Goal: Transaction & Acquisition: Purchase product/service

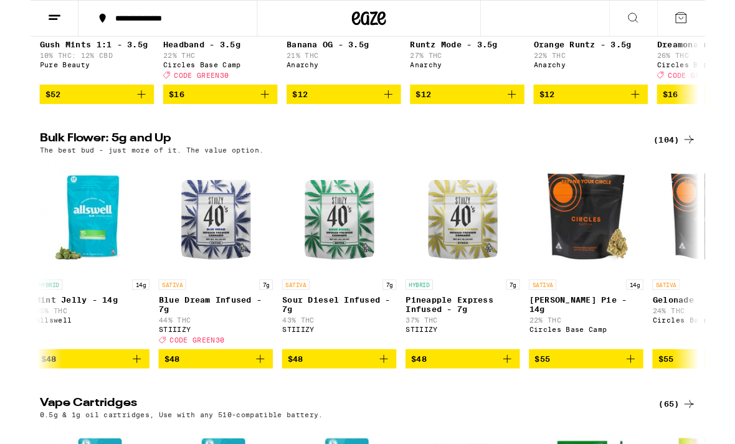
scroll to position [0, 4579]
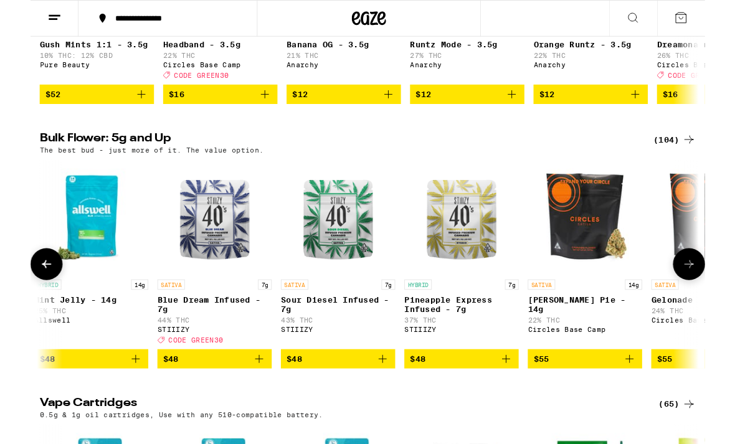
click at [333, 298] on img "Open page for Sour Diesel Infused - 7g from STIIIZY" at bounding box center [335, 236] width 125 height 125
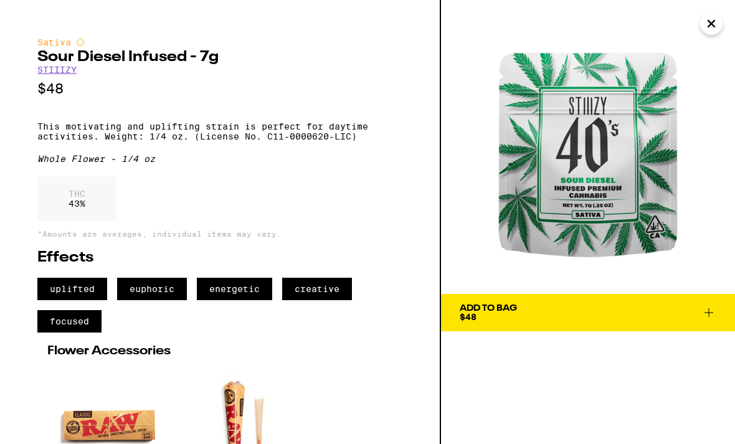
click at [697, 44] on img at bounding box center [588, 147] width 294 height 294
click at [709, 22] on icon "Close" at bounding box center [711, 23] width 15 height 19
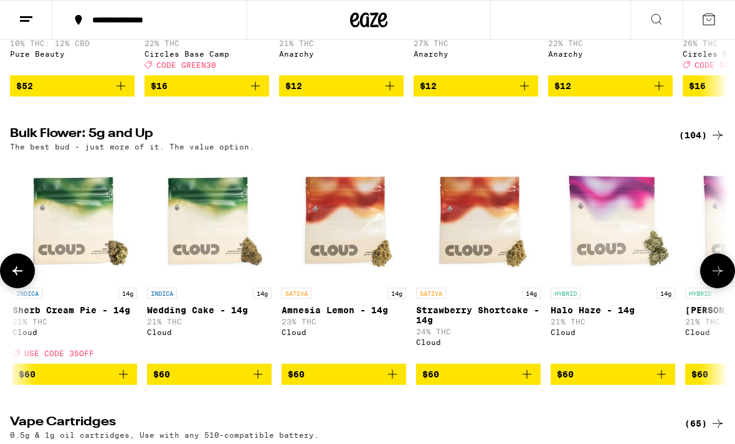
scroll to position [1278, 0]
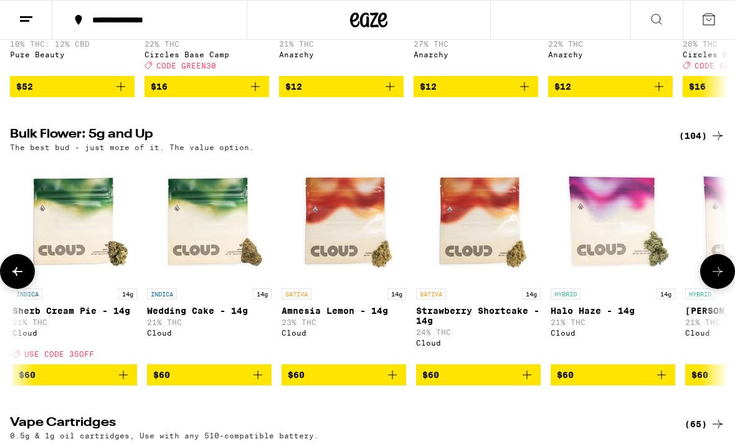
click at [10, 279] on icon at bounding box center [17, 271] width 15 height 15
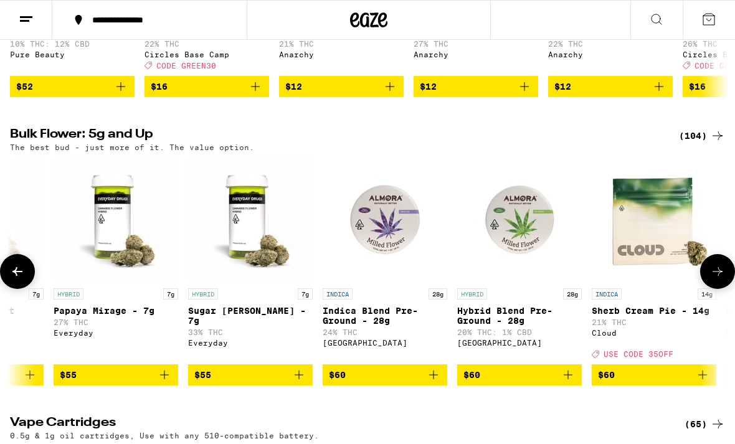
click at [17, 279] on icon at bounding box center [17, 271] width 15 height 15
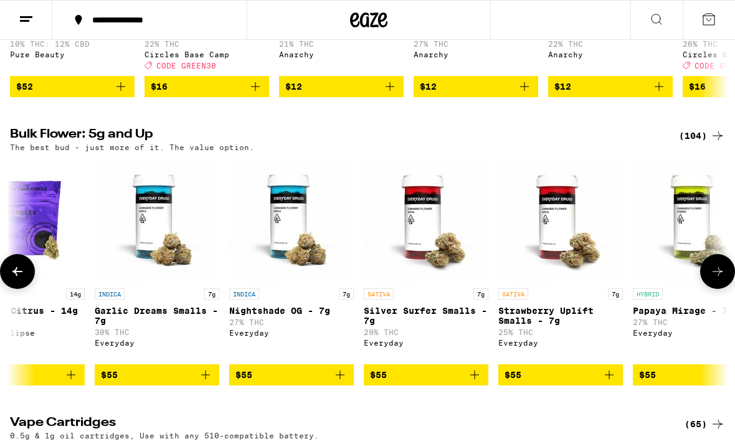
click at [17, 279] on icon at bounding box center [17, 271] width 15 height 15
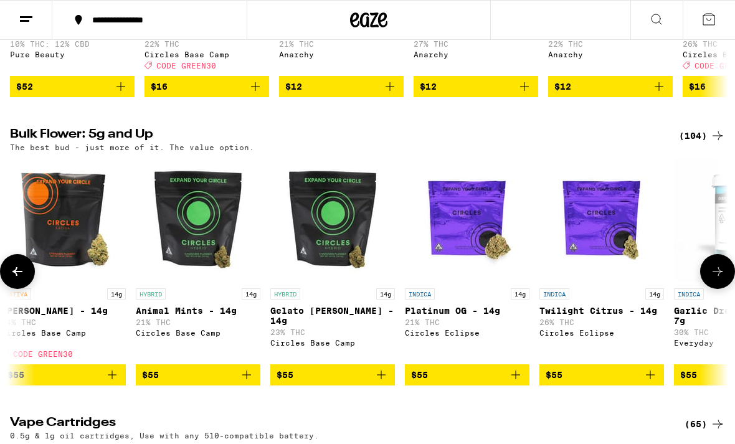
click at [15, 279] on icon at bounding box center [17, 271] width 15 height 15
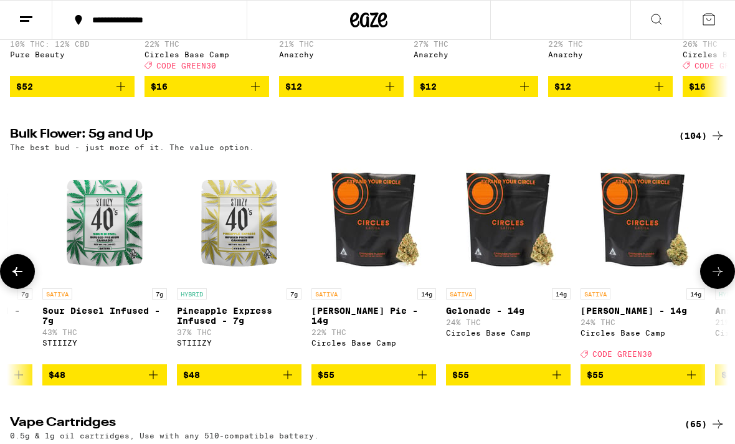
click at [17, 279] on icon at bounding box center [17, 271] width 15 height 15
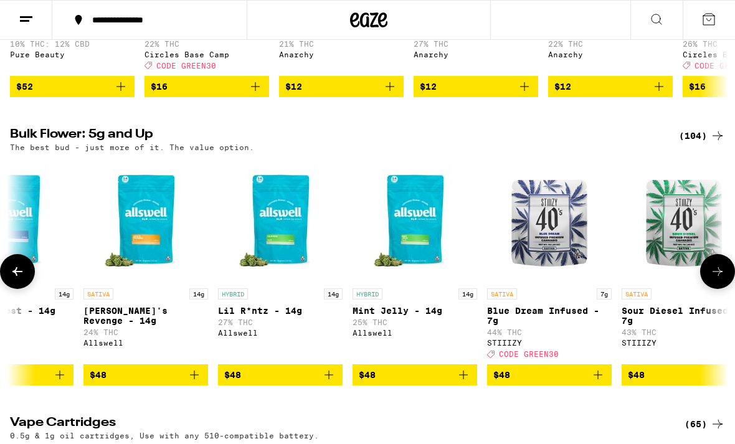
click at [17, 279] on icon at bounding box center [17, 271] width 15 height 15
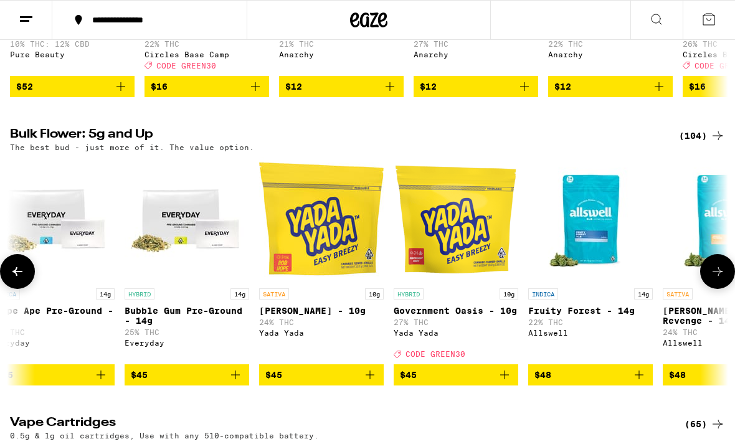
click at [17, 276] on icon at bounding box center [17, 271] width 10 height 9
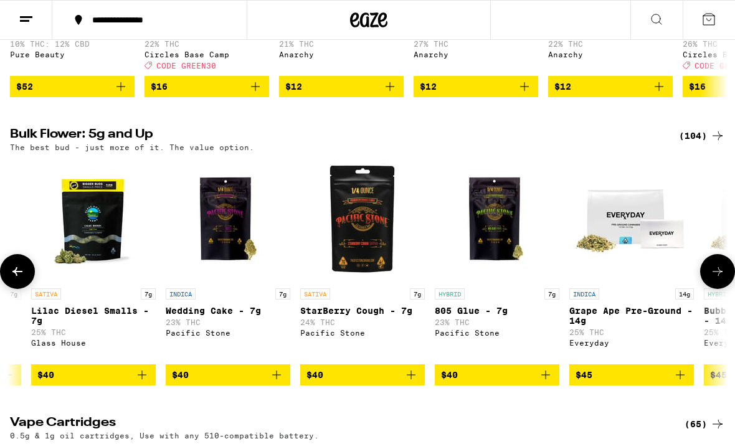
click at [12, 289] on button at bounding box center [17, 271] width 35 height 35
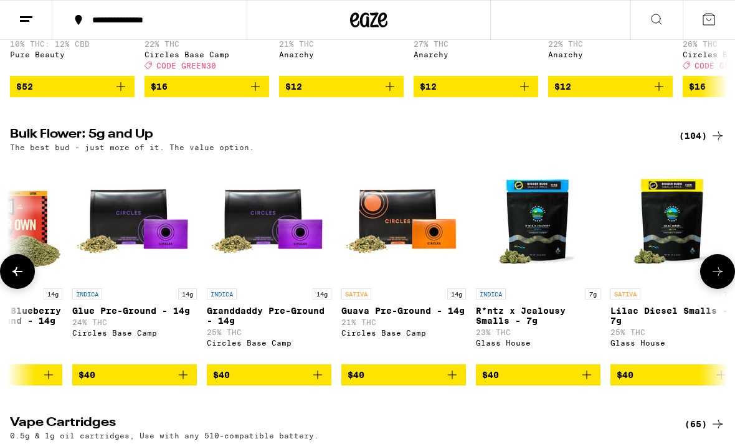
click at [11, 279] on icon at bounding box center [17, 271] width 15 height 15
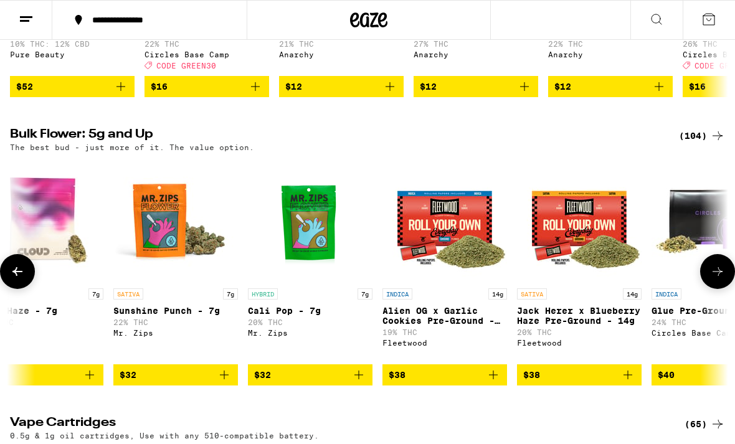
click at [12, 279] on icon at bounding box center [17, 271] width 15 height 15
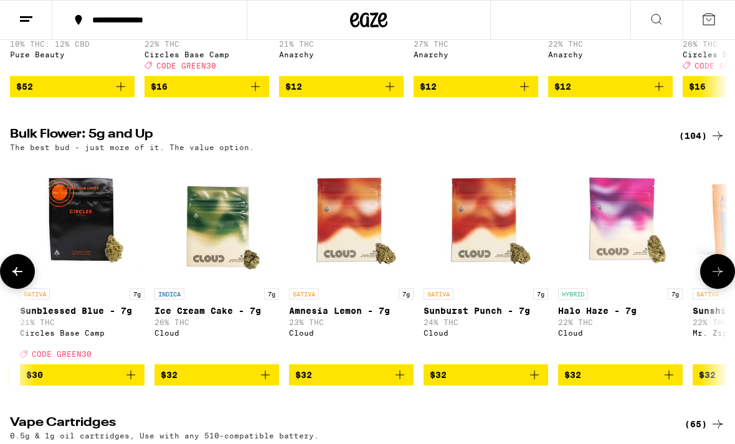
click at [11, 289] on button at bounding box center [17, 271] width 35 height 35
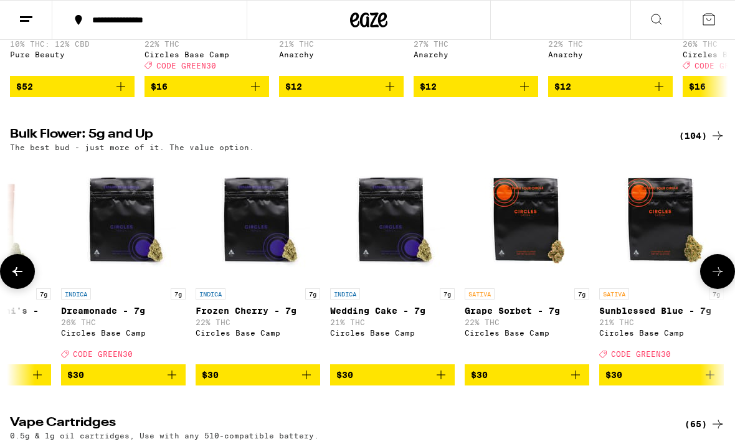
click at [12, 279] on icon at bounding box center [17, 271] width 15 height 15
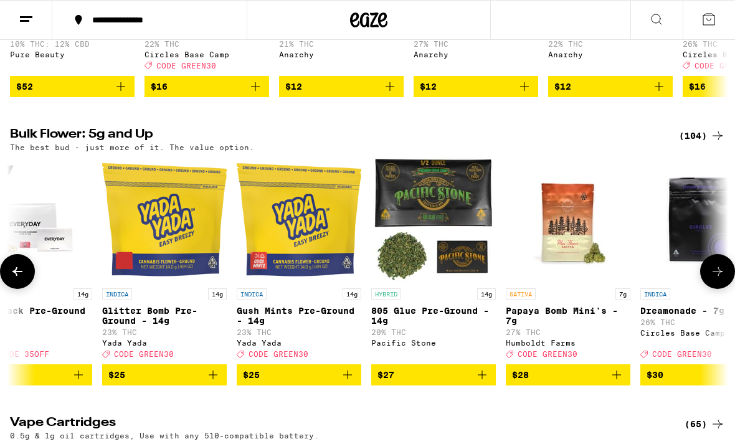
click at [14, 279] on icon at bounding box center [17, 271] width 15 height 15
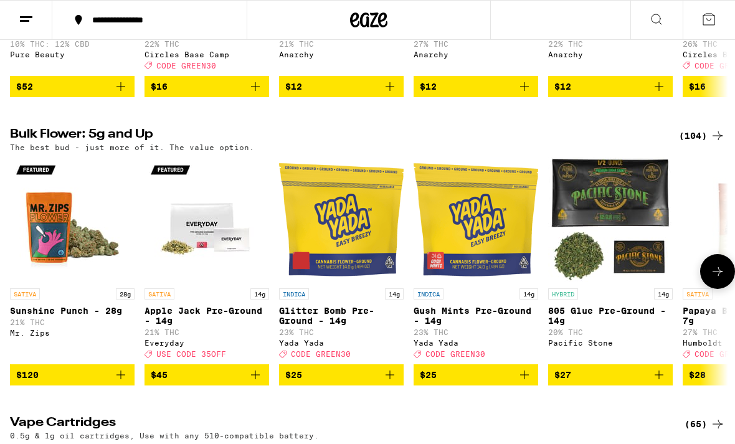
scroll to position [0, -403]
click at [14, 289] on div at bounding box center [17, 271] width 35 height 35
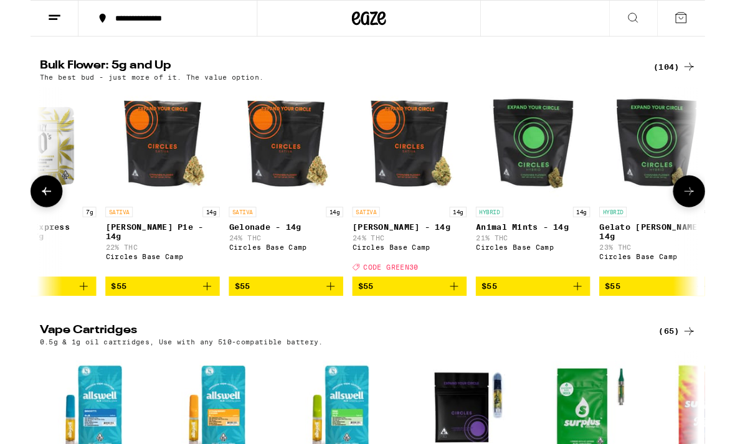
scroll to position [0, 5041]
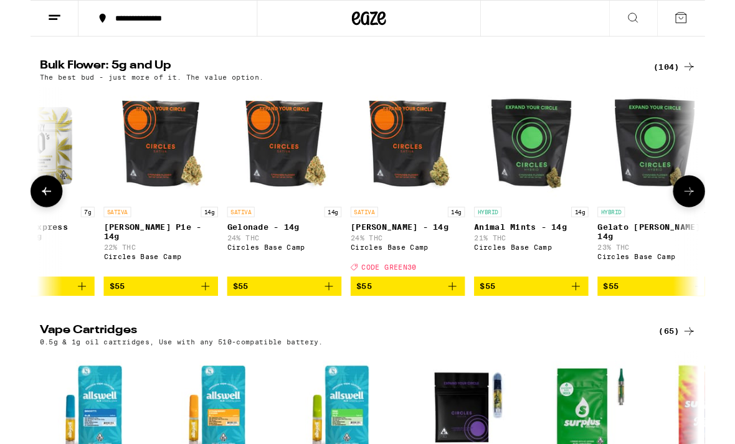
click at [132, 219] on img "Open page for Berry Pie - 14g from Circles Base Camp" at bounding box center [142, 157] width 125 height 125
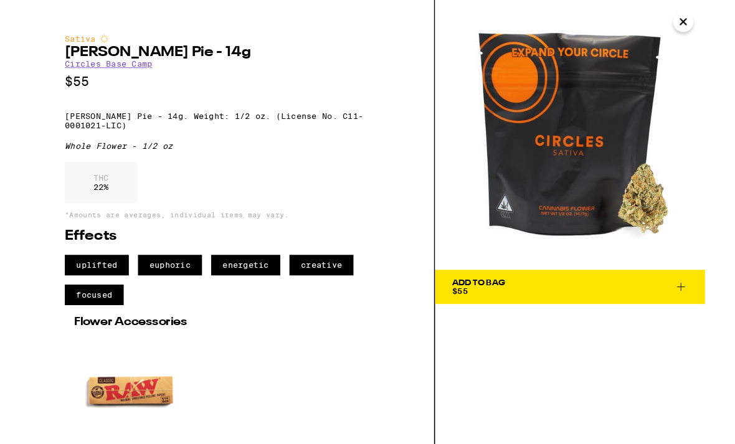
click at [702, 31] on button "Close" at bounding box center [711, 23] width 22 height 22
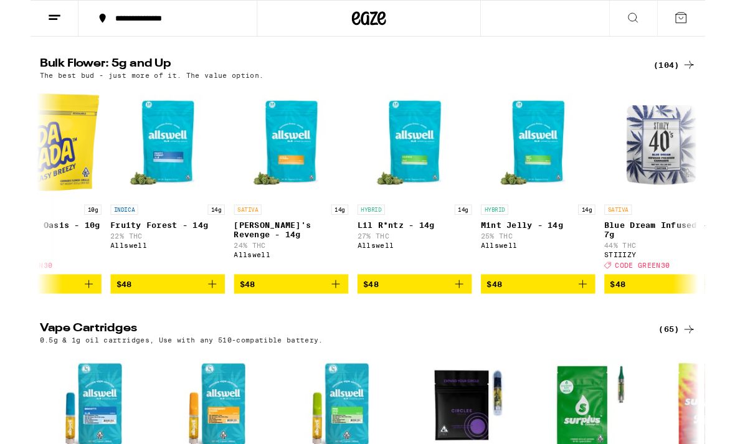
scroll to position [0, 4090]
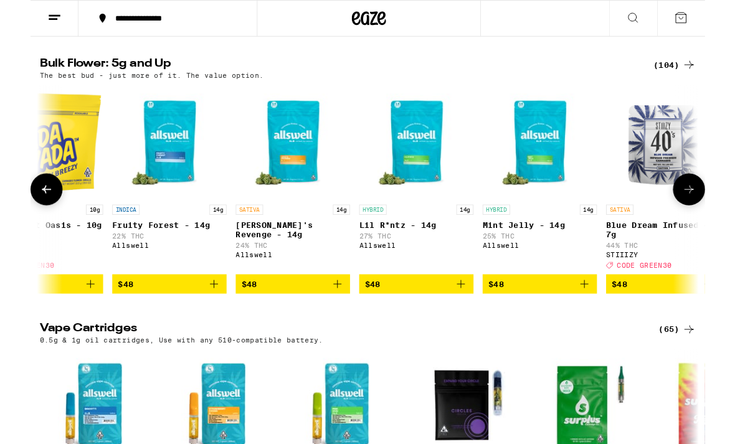
click at [250, 271] on p "24% THC" at bounding box center [286, 267] width 125 height 8
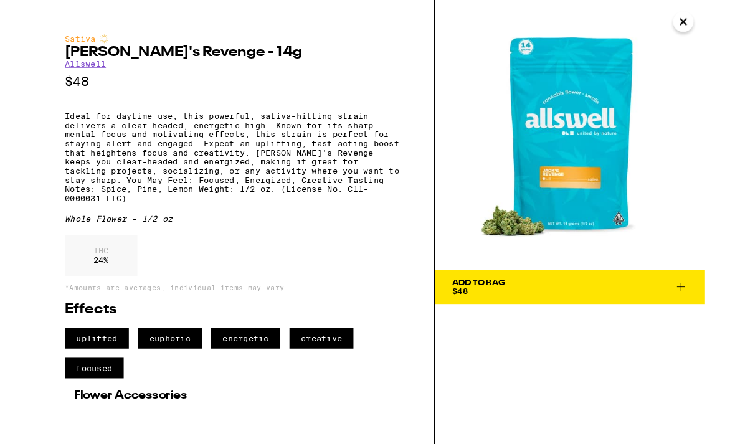
click at [710, 19] on icon "Close" at bounding box center [711, 23] width 15 height 19
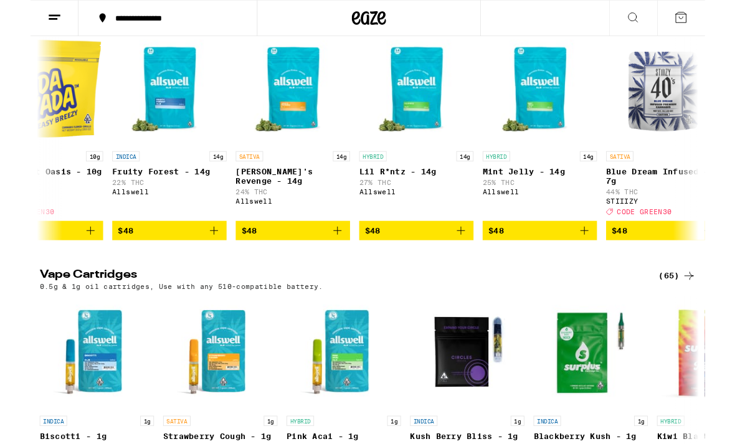
scroll to position [1412, 0]
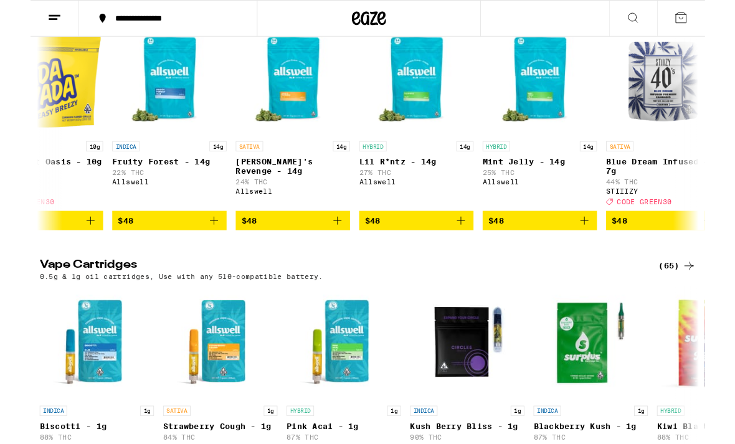
click at [331, 248] on icon "Add to bag" at bounding box center [334, 240] width 15 height 15
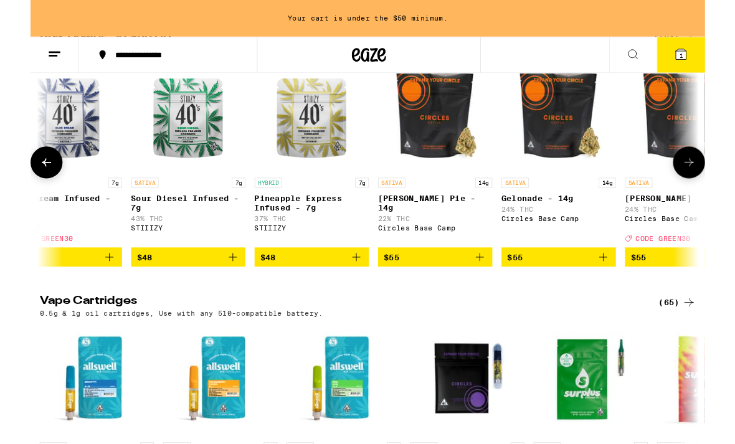
scroll to position [0, 4743]
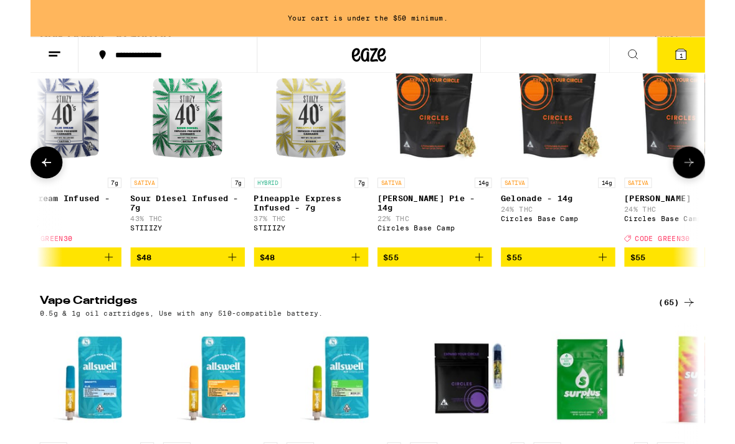
click at [222, 288] on icon "Add to bag" at bounding box center [219, 280] width 15 height 15
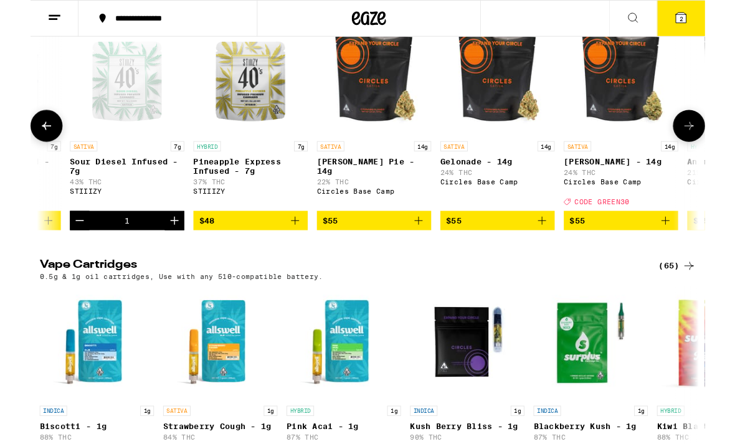
scroll to position [0, 4804]
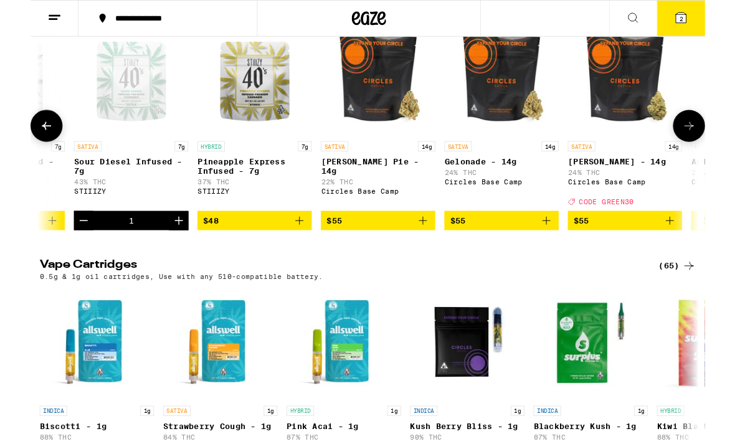
click at [57, 248] on icon "Decrement" at bounding box center [57, 240] width 15 height 15
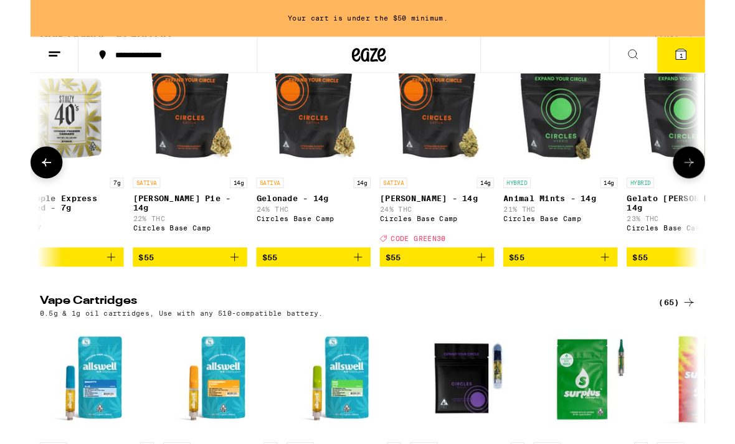
scroll to position [0, 5009]
click at [430, 187] on img "Open page for Gush Rush - 14g from Circles Base Camp" at bounding box center [442, 125] width 125 height 125
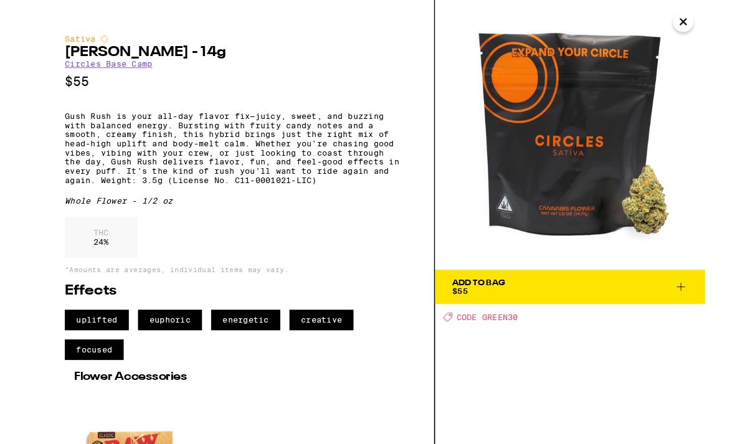
click at [703, 35] on img at bounding box center [588, 147] width 294 height 294
click at [709, 16] on icon "Close" at bounding box center [711, 23] width 15 height 19
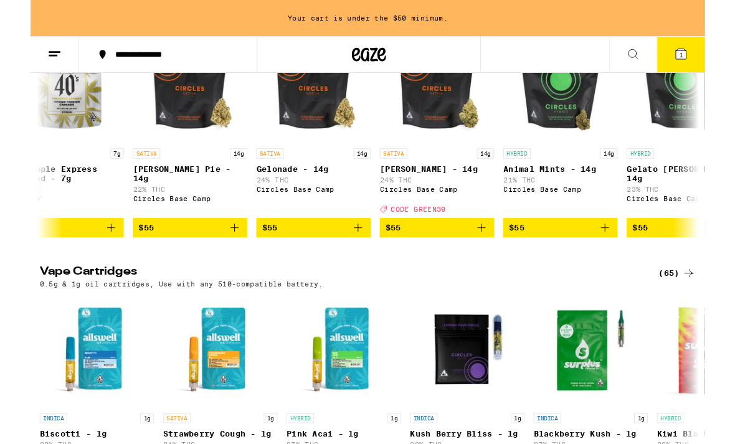
scroll to position [1452, 0]
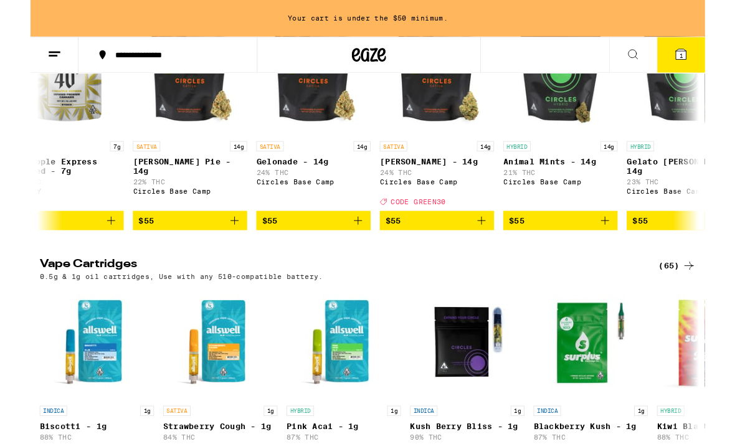
click at [488, 248] on icon "Add to bag" at bounding box center [491, 240] width 15 height 15
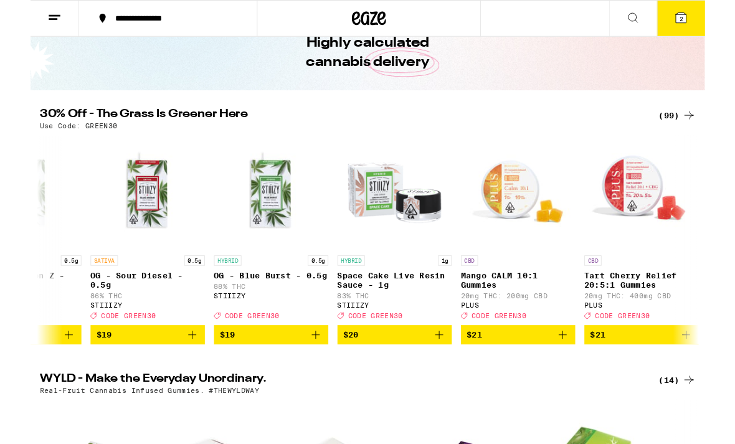
scroll to position [0, 3289]
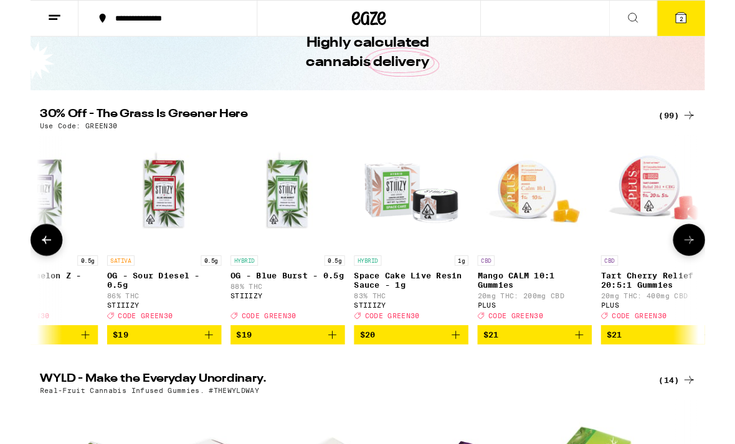
click at [109, 293] on div "SATIVA 0.5g OG - Sour Diesel - 0.5g 86% THC STIIIZY Deal Created with Sketch. C…" at bounding box center [145, 313] width 125 height 70
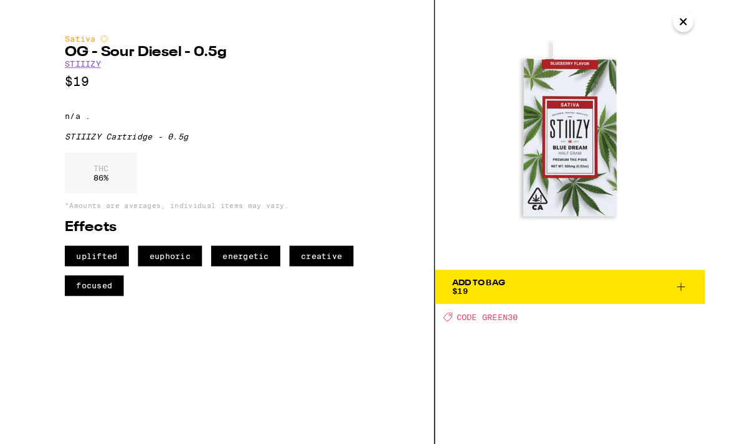
click at [692, 29] on img at bounding box center [588, 147] width 294 height 294
click at [712, 41] on img at bounding box center [588, 147] width 294 height 294
click at [694, 27] on img at bounding box center [588, 147] width 294 height 294
click at [707, 20] on icon "Close" at bounding box center [711, 23] width 15 height 19
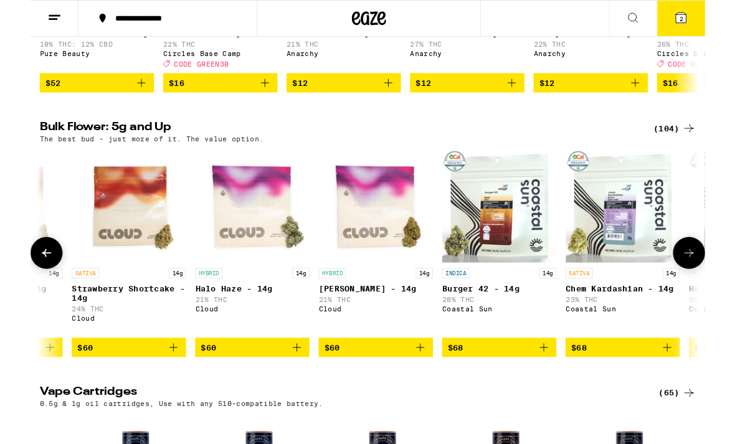
scroll to position [0, 7495]
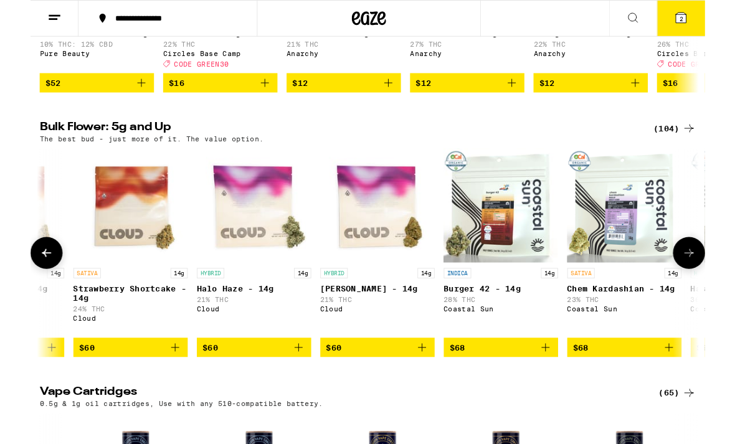
click at [150, 386] on icon "Add to bag" at bounding box center [157, 378] width 15 height 15
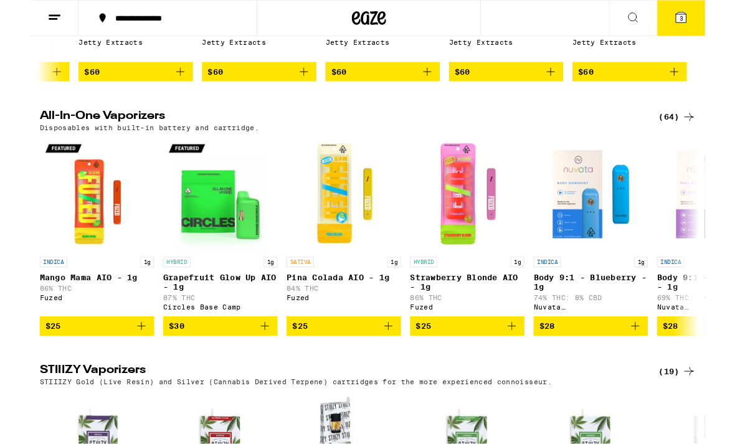
scroll to position [1863, 0]
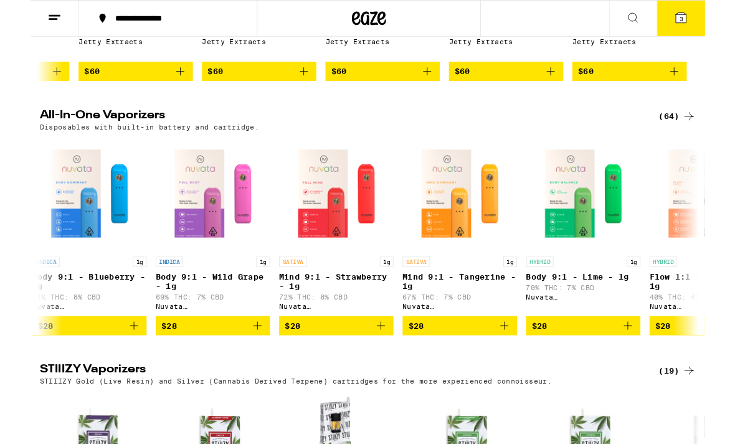
click at [714, 134] on icon at bounding box center [717, 127] width 15 height 15
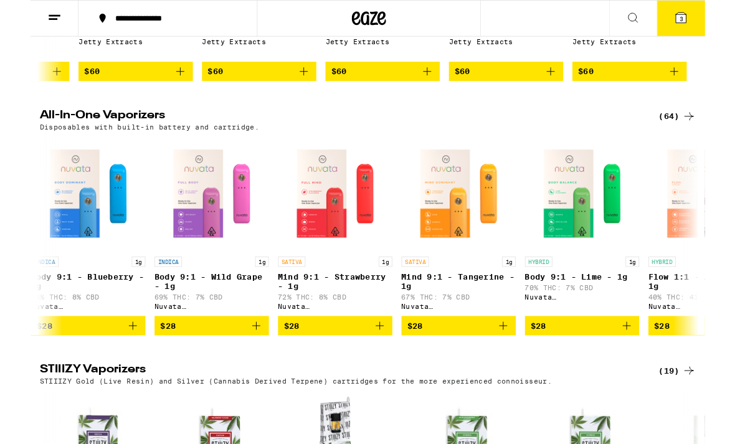
scroll to position [0, 550]
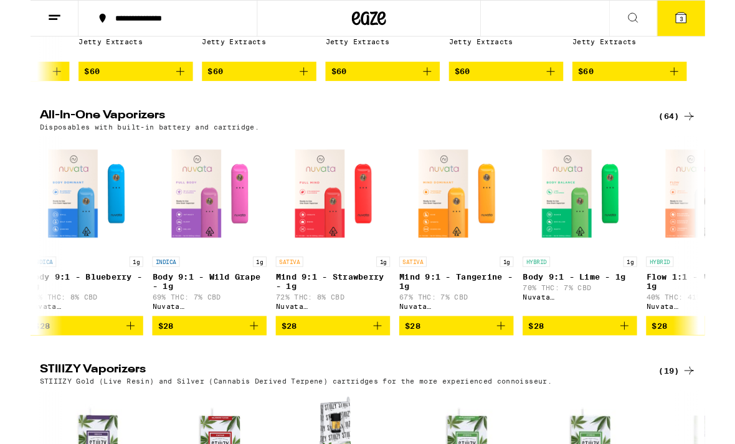
click at [714, 134] on icon at bounding box center [717, 127] width 15 height 15
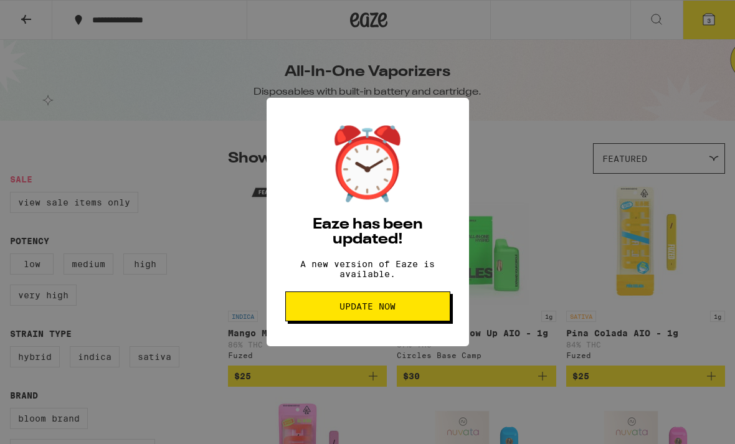
click at [114, 116] on div "⏰ Eaze has been updated! A new version of Eaze is available. Update Now" at bounding box center [367, 222] width 735 height 444
click at [93, 106] on div "⏰ Eaze has been updated! A new version of Eaze is available. Update Now" at bounding box center [367, 222] width 735 height 444
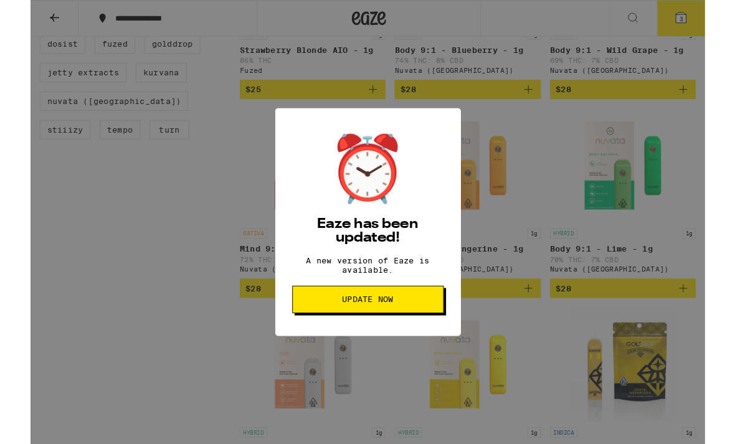
scroll to position [539, 0]
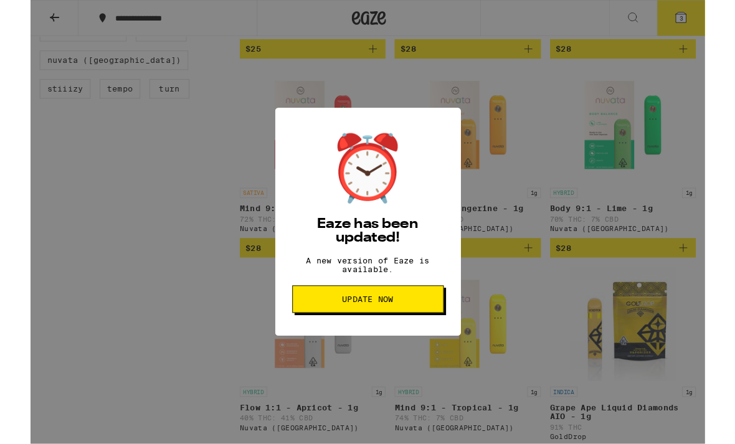
click at [318, 325] on button "Update Now" at bounding box center [367, 326] width 165 height 30
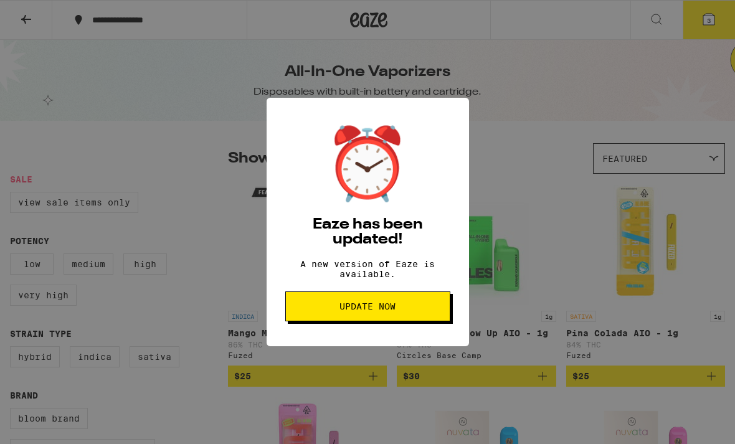
click at [323, 311] on span "Update Now" at bounding box center [368, 306] width 144 height 9
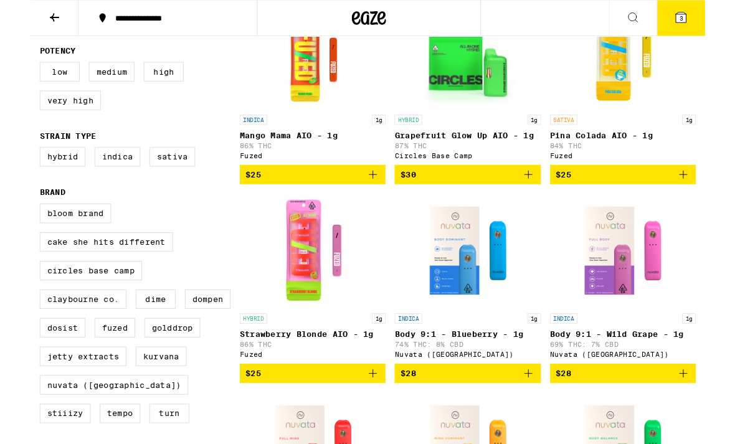
scroll to position [186, 0]
click at [35, 181] on label "Hybrid" at bounding box center [35, 170] width 50 height 21
click at [13, 163] on input "Hybrid" at bounding box center [12, 162] width 1 height 1
checkbox input "true"
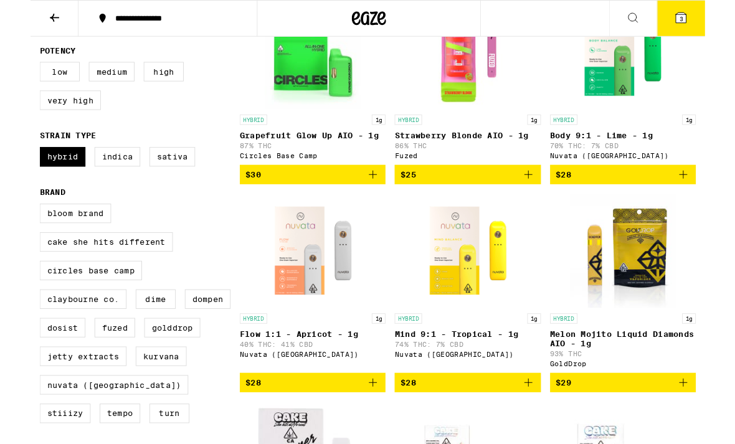
click at [146, 88] on label "High" at bounding box center [145, 77] width 44 height 21
click at [13, 70] on input "High" at bounding box center [12, 69] width 1 height 1
checkbox input "true"
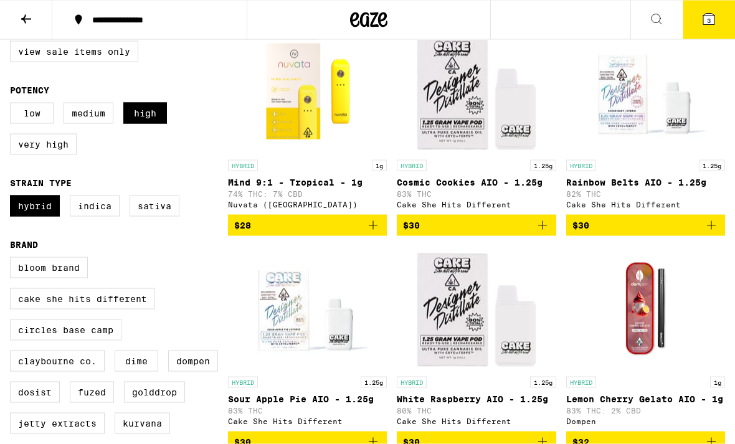
scroll to position [151, 0]
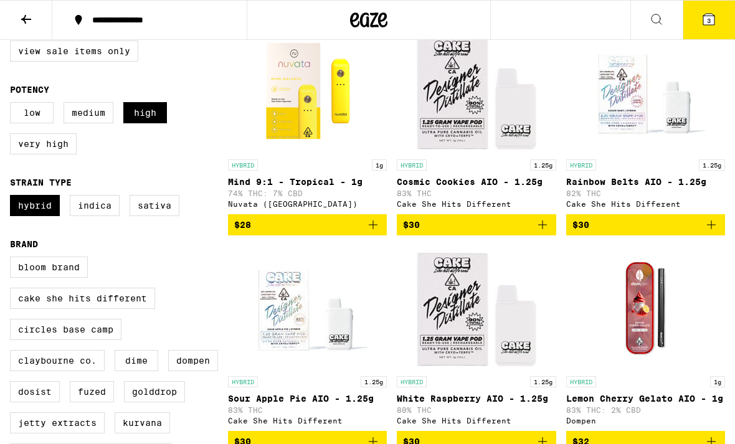
click at [92, 113] on label "Medium" at bounding box center [89, 112] width 50 height 21
click at [13, 105] on input "Medium" at bounding box center [12, 104] width 1 height 1
checkbox input "true"
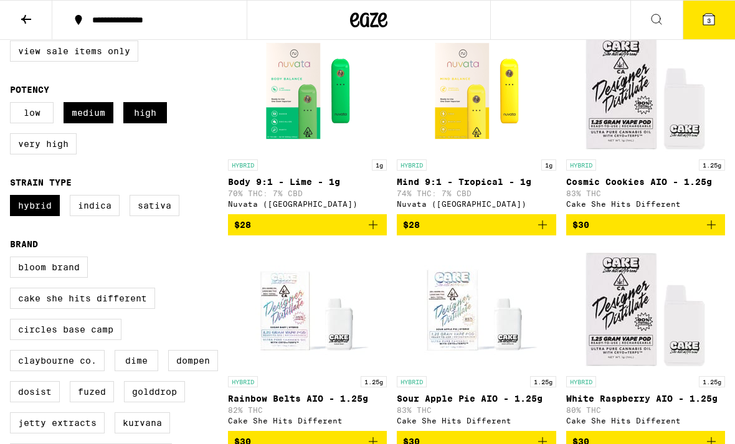
click at [152, 123] on label "High" at bounding box center [145, 112] width 44 height 21
click at [13, 105] on input "High" at bounding box center [12, 104] width 1 height 1
checkbox input "false"
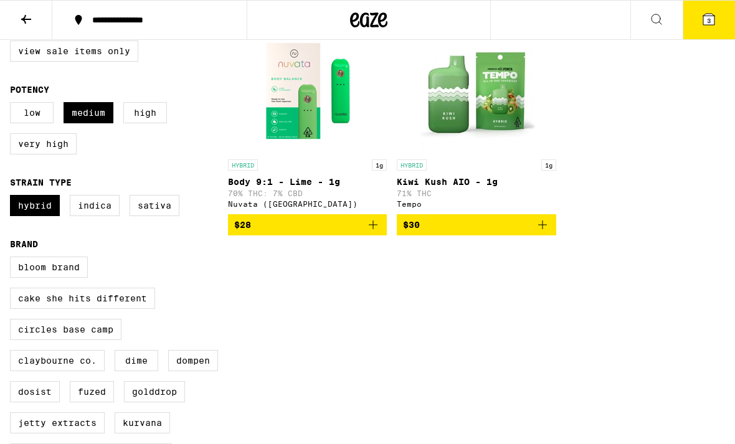
click at [99, 118] on label "Medium" at bounding box center [89, 112] width 50 height 21
click at [13, 105] on input "Medium" at bounding box center [12, 104] width 1 height 1
checkbox input "false"
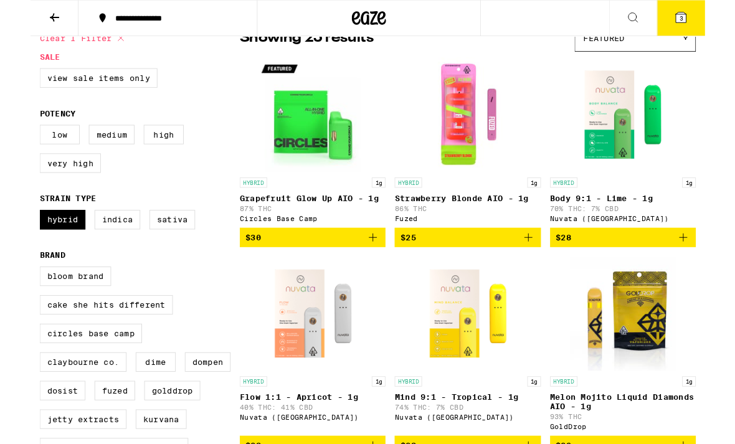
scroll to position [121, 0]
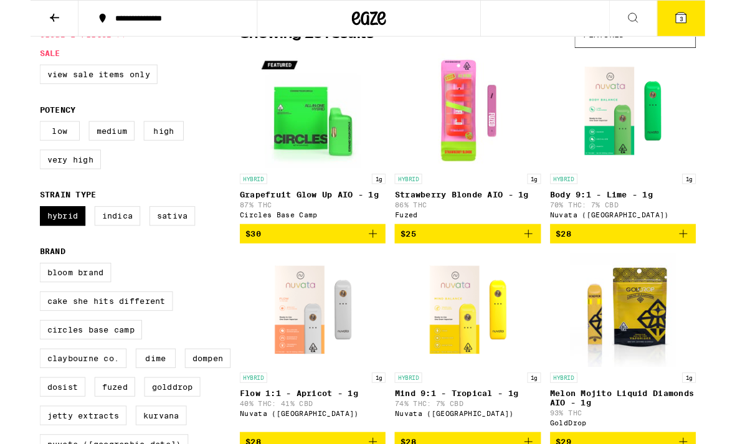
click at [34, 243] on label "Hybrid" at bounding box center [35, 235] width 50 height 21
click at [13, 227] on input "Hybrid" at bounding box center [12, 227] width 1 height 1
checkbox input "false"
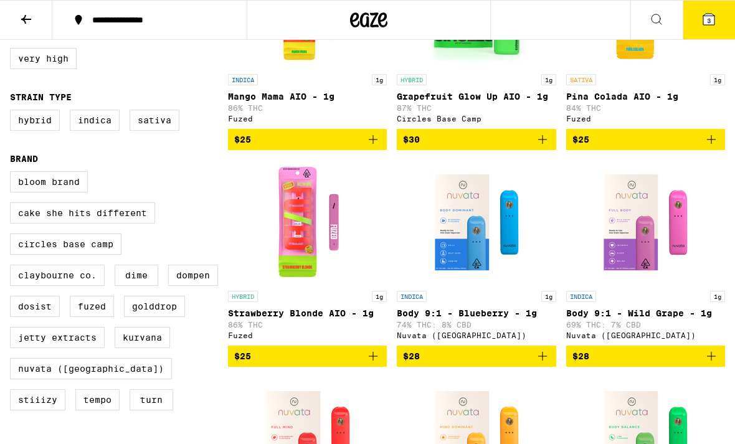
scroll to position [112, 0]
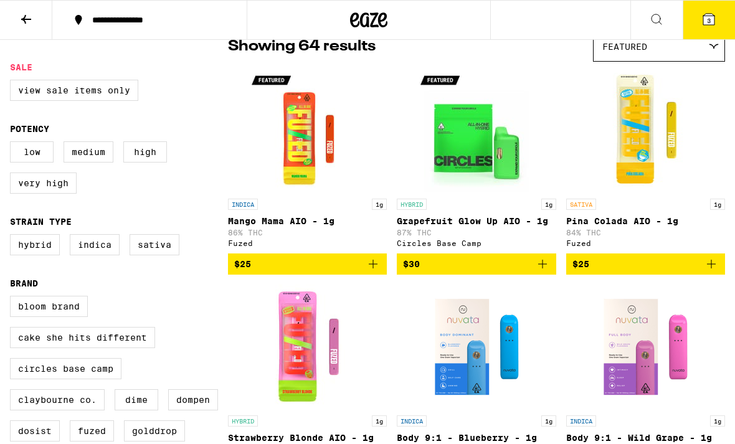
click at [21, 26] on button at bounding box center [26, 20] width 52 height 39
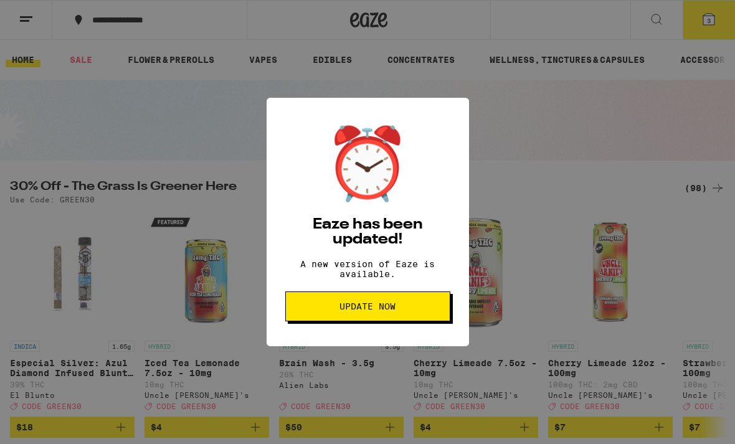
click at [316, 307] on button "Update Now" at bounding box center [367, 306] width 165 height 30
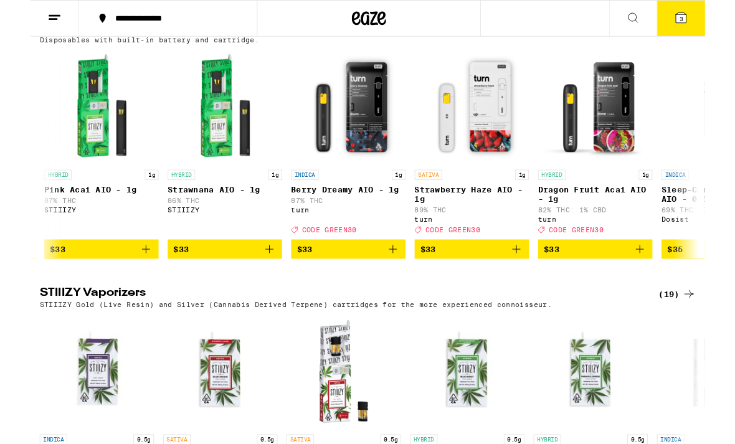
scroll to position [0, 5239]
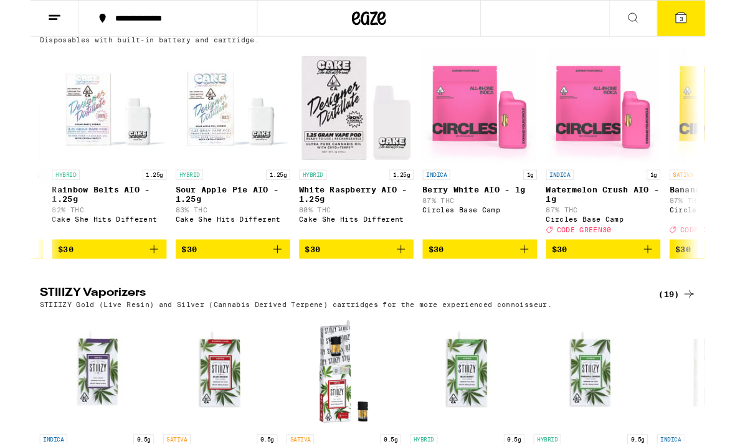
click at [95, 282] on button "$30" at bounding box center [86, 271] width 125 height 21
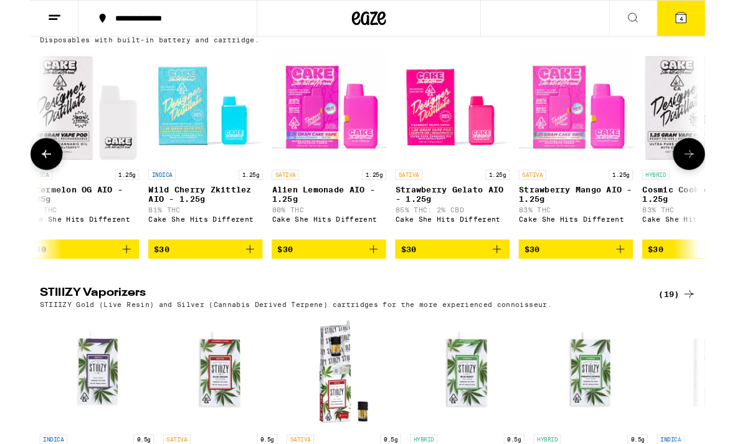
scroll to position [0, 2302]
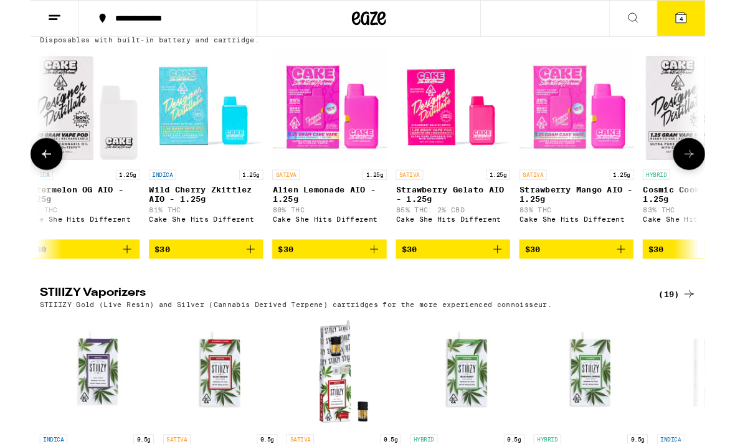
click at [504, 279] on icon "Add to bag" at bounding box center [508, 271] width 15 height 15
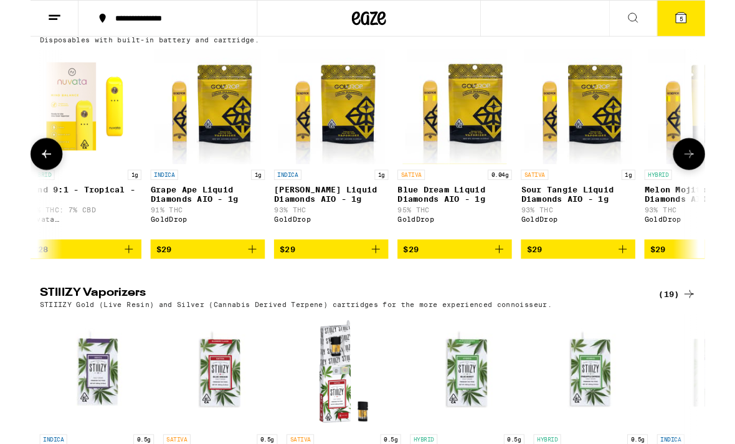
scroll to position [0, 1342]
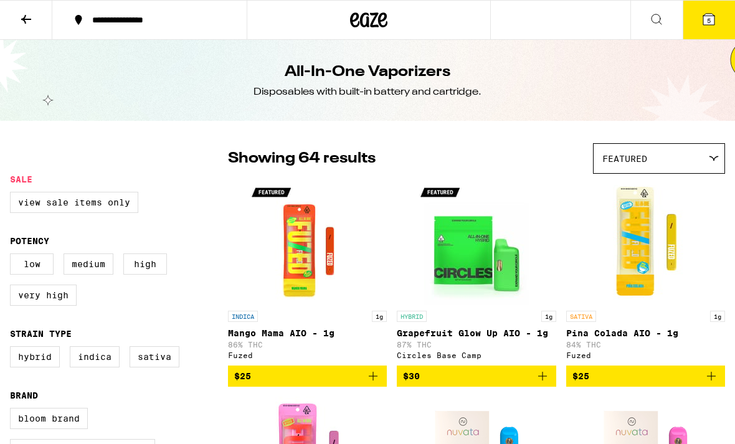
checkbox input "true"
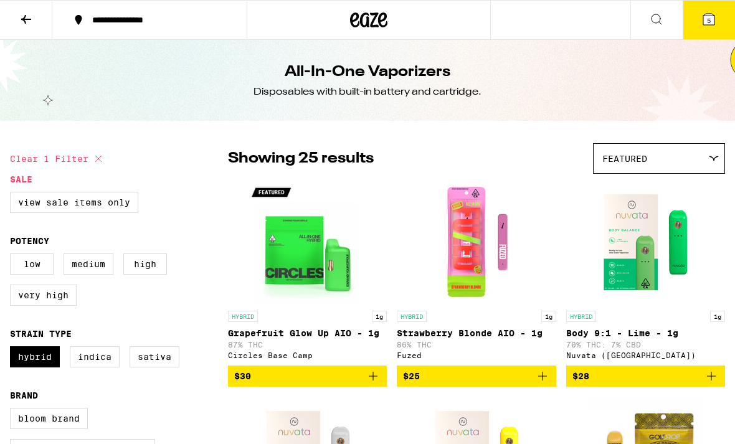
scroll to position [121, 0]
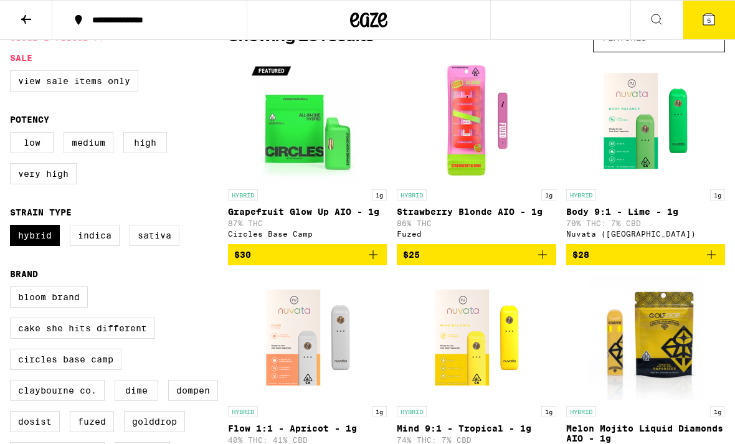
click at [352, 29] on icon at bounding box center [368, 20] width 37 height 22
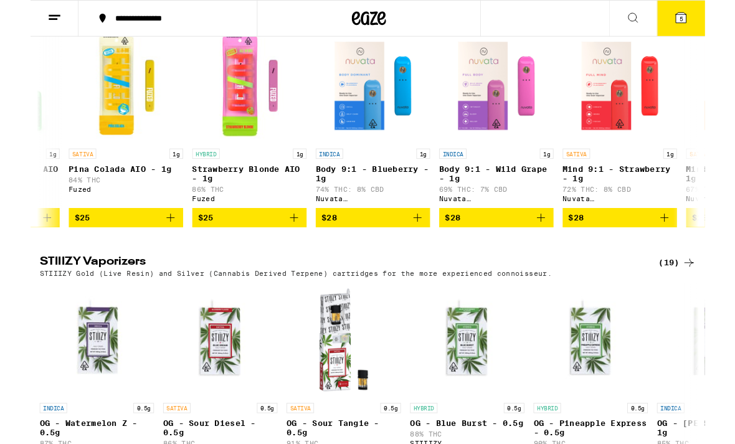
scroll to position [0, 243]
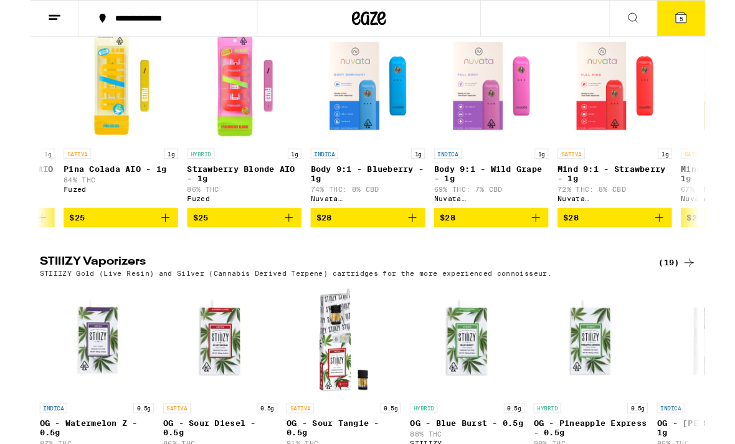
click at [280, 245] on icon "Add to bag" at bounding box center [281, 237] width 15 height 15
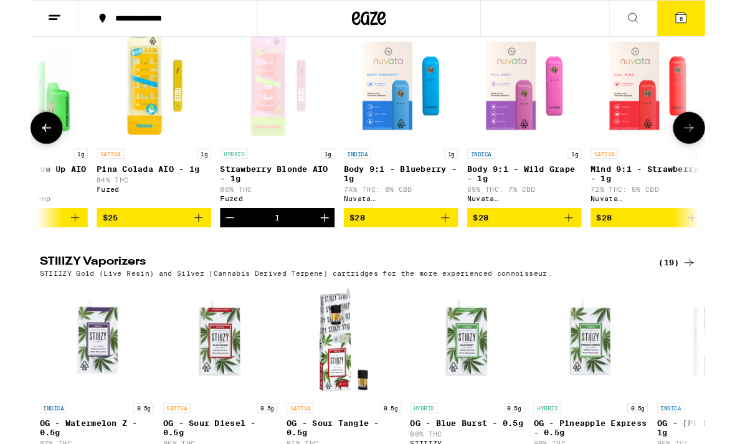
scroll to position [1, 207]
click at [263, 156] on div "Open page for Strawberry Blonde AIO - 1g from Fuzed" at bounding box center [269, 93] width 125 height 125
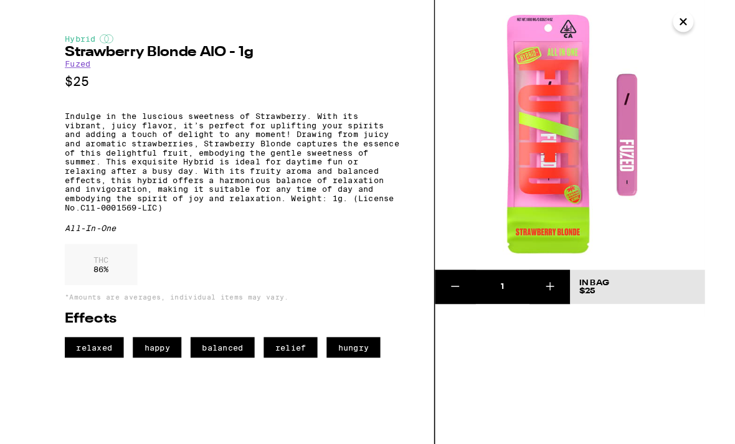
click at [707, 40] on img at bounding box center [588, 147] width 294 height 294
click at [685, 28] on img at bounding box center [588, 147] width 294 height 294
click at [710, 31] on icon "Close" at bounding box center [711, 23] width 15 height 19
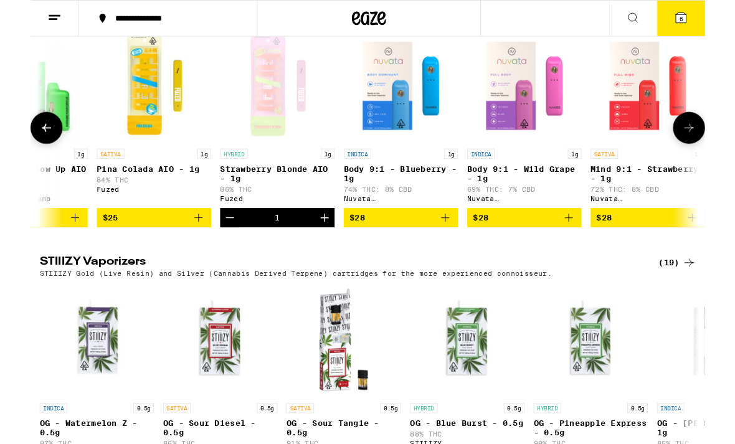
click at [103, 189] on p "Pina Colada AIO - 1g" at bounding box center [134, 184] width 125 height 10
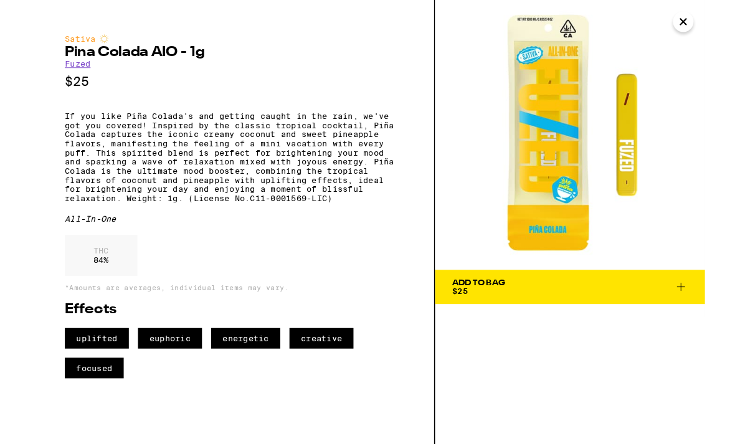
click at [705, 33] on button "Close" at bounding box center [711, 23] width 22 height 22
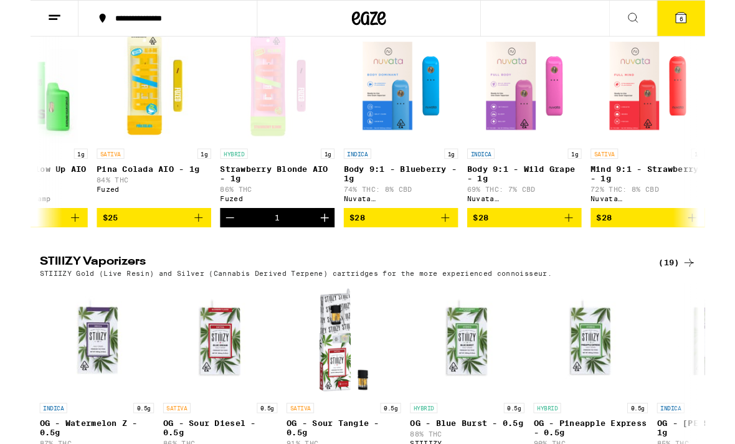
click at [173, 245] on span "$25" at bounding box center [134, 237] width 112 height 15
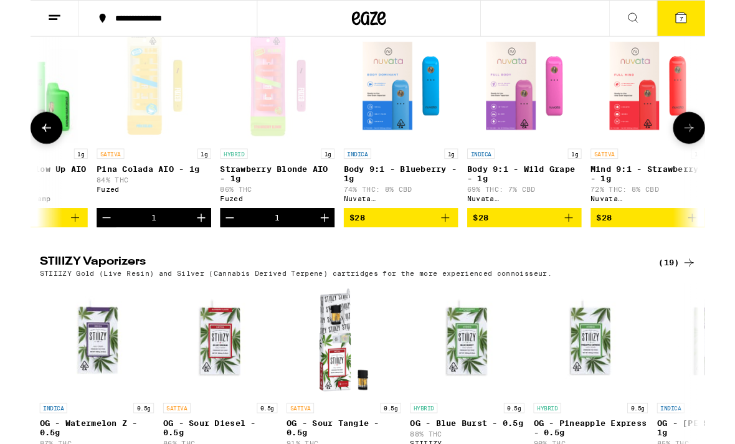
click at [217, 245] on icon "Decrement" at bounding box center [217, 237] width 15 height 15
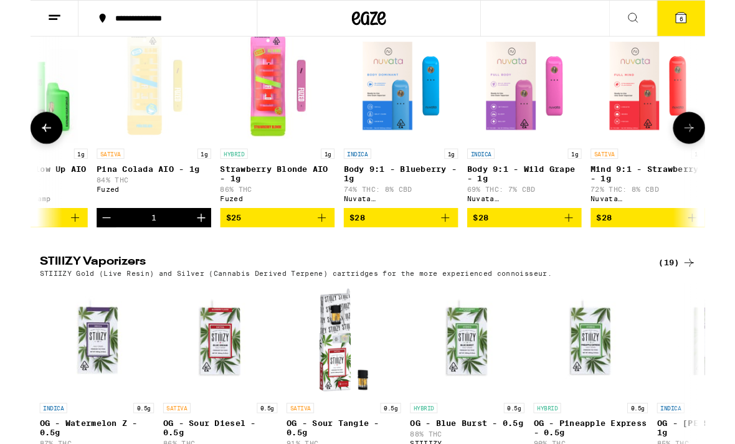
click at [314, 245] on icon "Add to bag" at bounding box center [317, 237] width 15 height 15
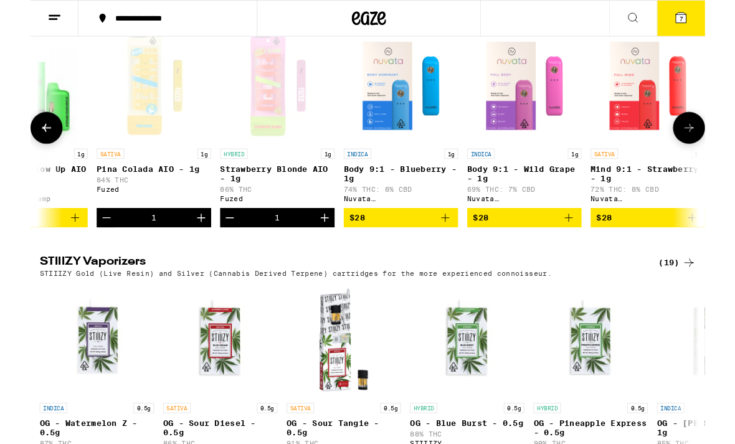
click at [88, 245] on icon "Decrement" at bounding box center [82, 237] width 15 height 15
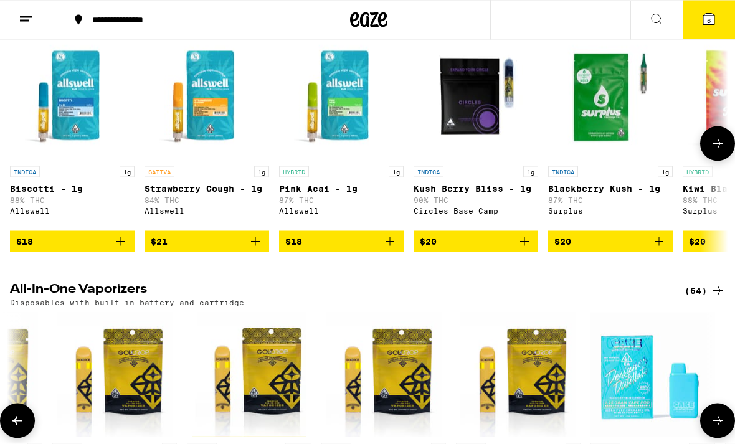
scroll to position [1596, 0]
click at [318, 193] on p "Pink Acai - 1g" at bounding box center [341, 188] width 125 height 10
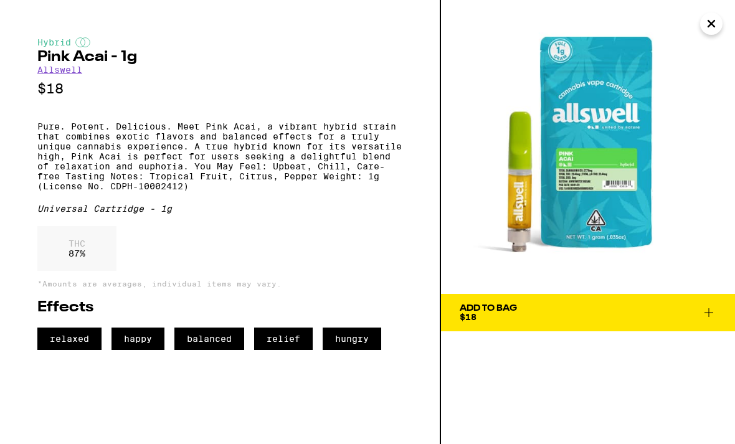
click at [699, 34] on img at bounding box center [588, 147] width 294 height 294
click at [714, 34] on button "Close" at bounding box center [711, 23] width 22 height 22
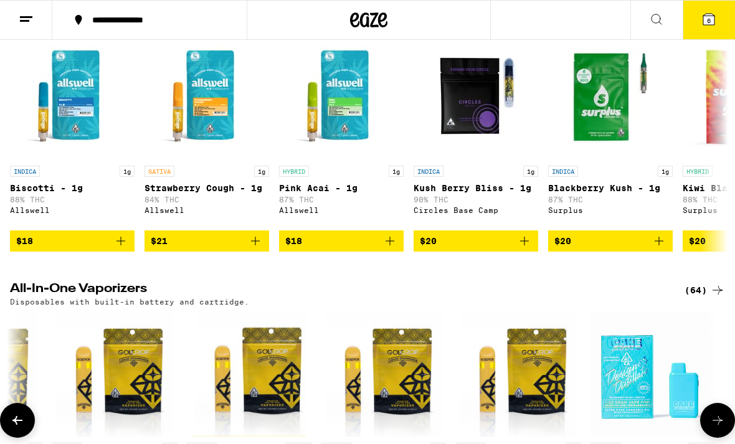
click at [402, 252] on button "$18" at bounding box center [341, 240] width 125 height 21
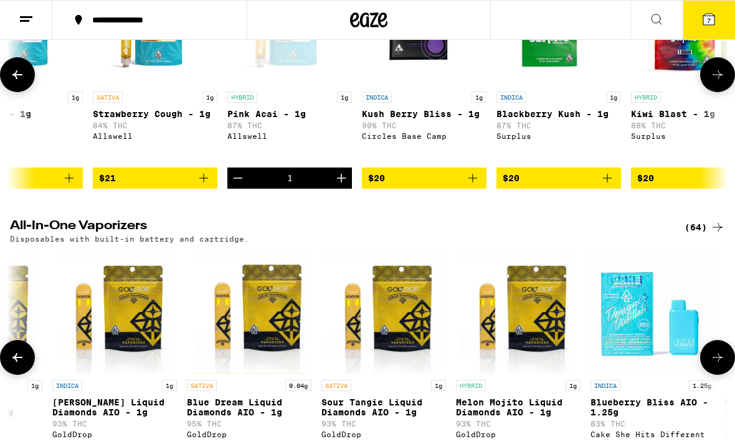
scroll to position [0, 65]
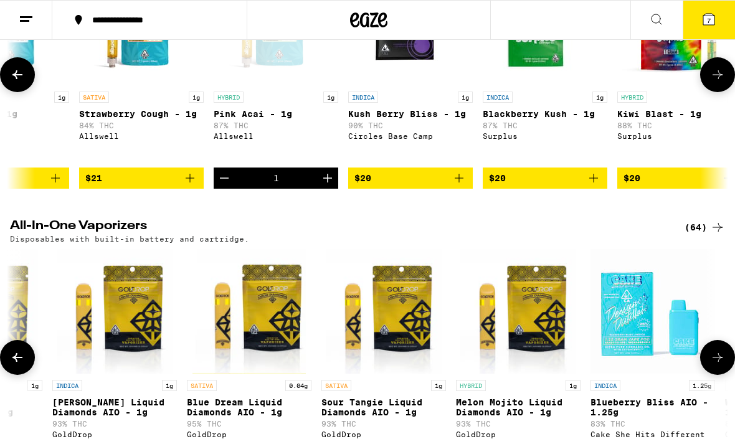
click at [222, 186] on icon "Decrement" at bounding box center [224, 178] width 15 height 15
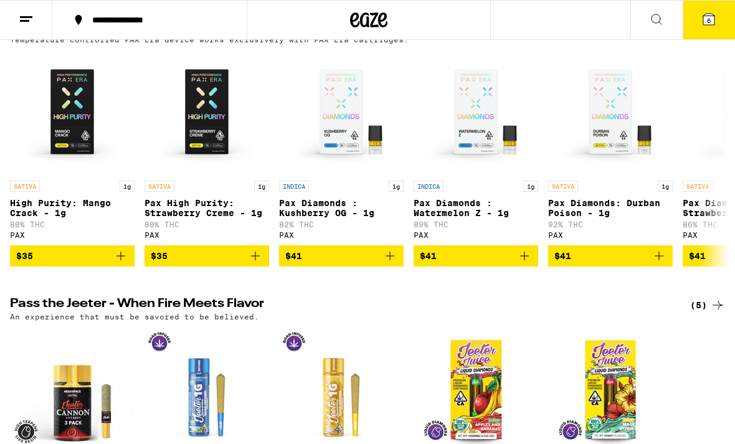
scroll to position [2432, 0]
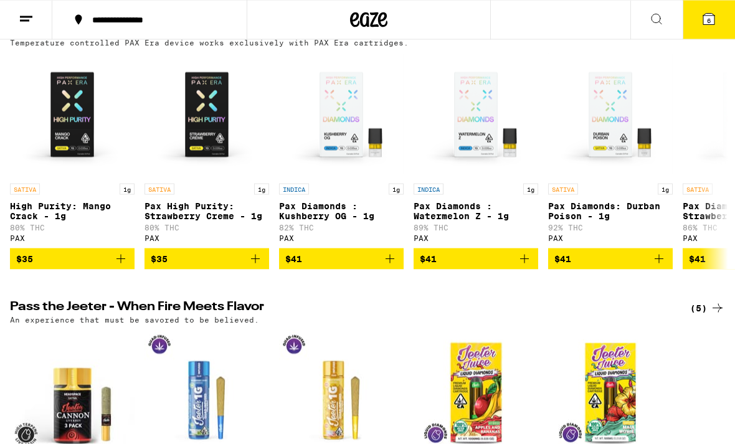
click at [714, 11] on button "6" at bounding box center [708, 20] width 52 height 39
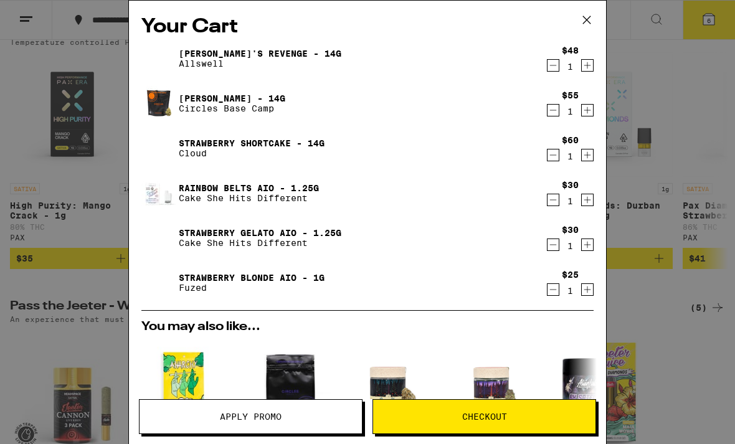
click at [552, 155] on icon "Decrement" at bounding box center [553, 155] width 7 height 0
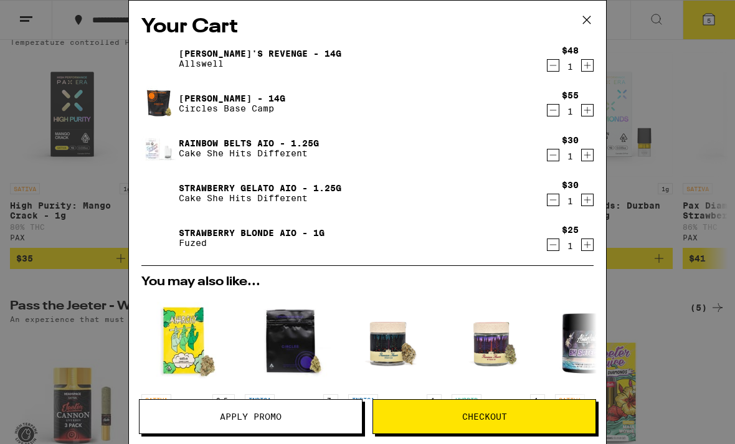
click at [558, 245] on icon "Decrement" at bounding box center [552, 244] width 11 height 15
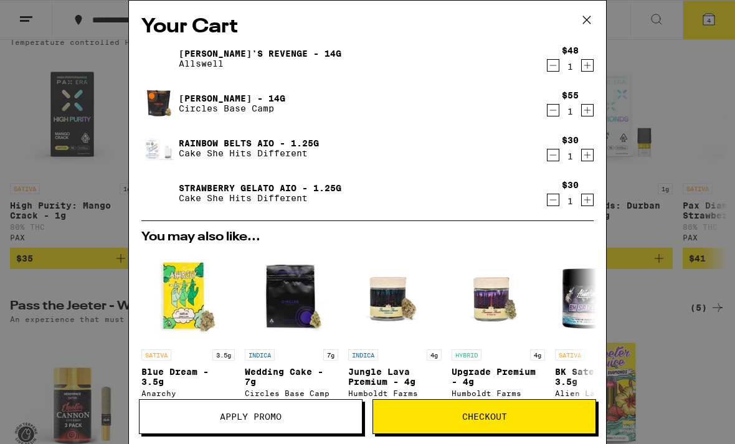
click at [182, 148] on link "Rainbow Belts AIO - 1.25g" at bounding box center [249, 143] width 140 height 10
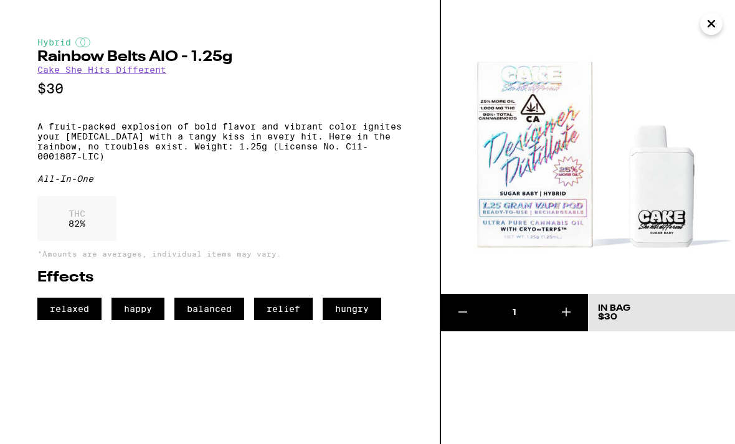
click at [712, 30] on icon "Close" at bounding box center [711, 23] width 15 height 19
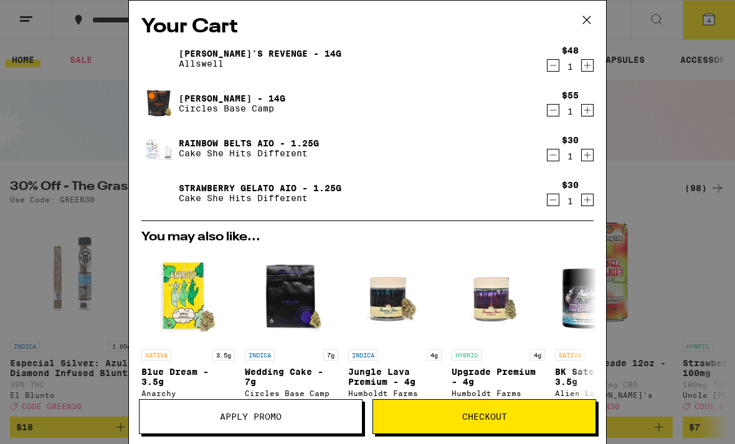
click at [557, 153] on icon "Decrement" at bounding box center [552, 155] width 11 height 15
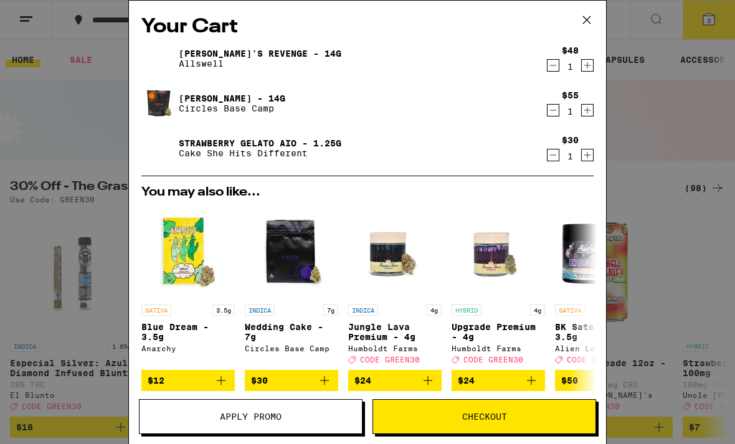
click at [557, 156] on icon "Decrement" at bounding box center [552, 155] width 11 height 15
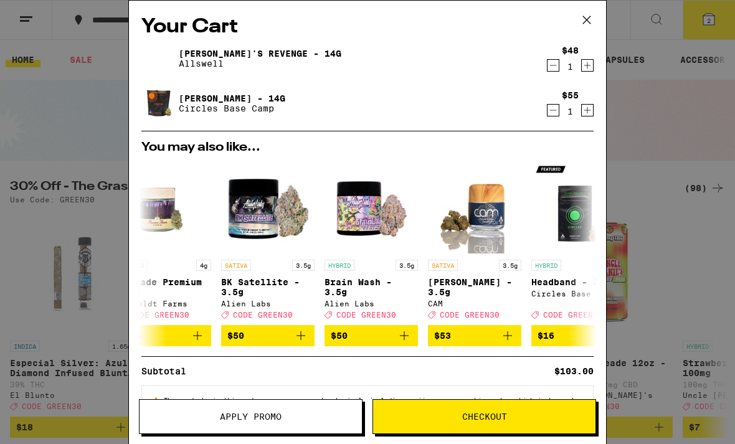
click at [587, 34] on button at bounding box center [586, 21] width 39 height 40
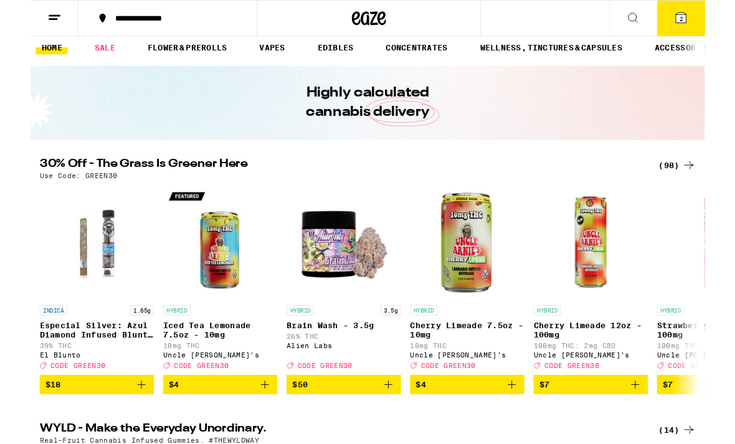
scroll to position [17, 0]
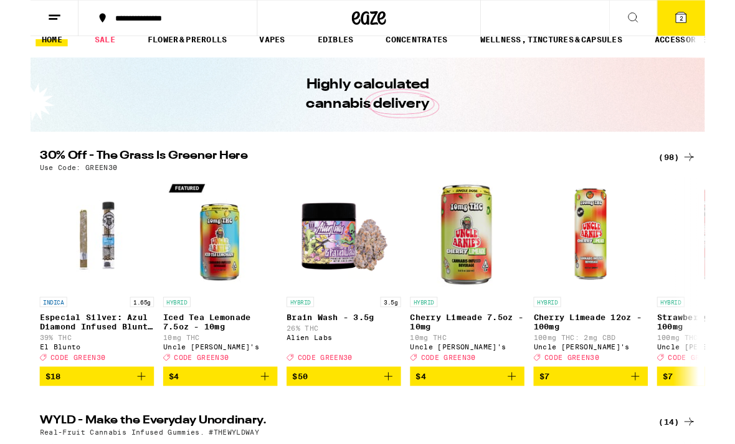
click at [707, 172] on div "(98)" at bounding box center [704, 171] width 40 height 15
click at [712, 171] on icon at bounding box center [717, 171] width 10 height 9
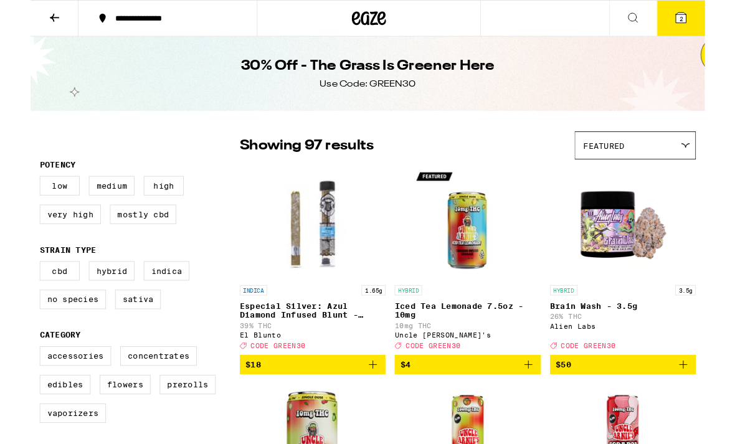
click at [706, 184] on img "Open page for Brain Wash - 3.5g from Alien Labs" at bounding box center [645, 242] width 125 height 125
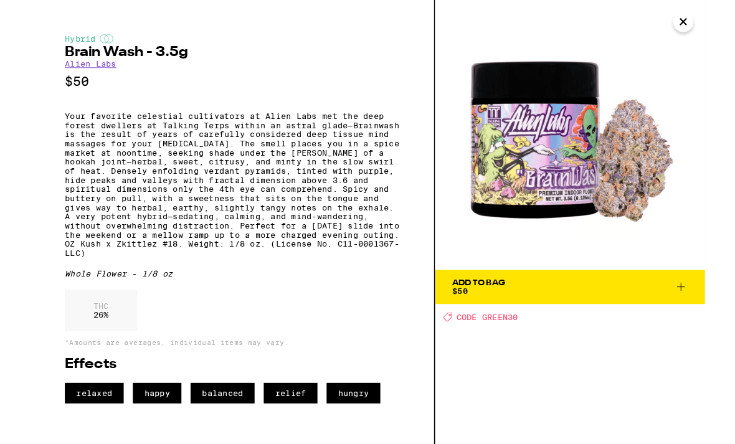
click at [704, 48] on img at bounding box center [588, 147] width 294 height 294
click at [709, 57] on img at bounding box center [588, 147] width 294 height 294
click at [709, 36] on img at bounding box center [588, 147] width 294 height 294
click at [719, 31] on button "Close" at bounding box center [711, 23] width 22 height 22
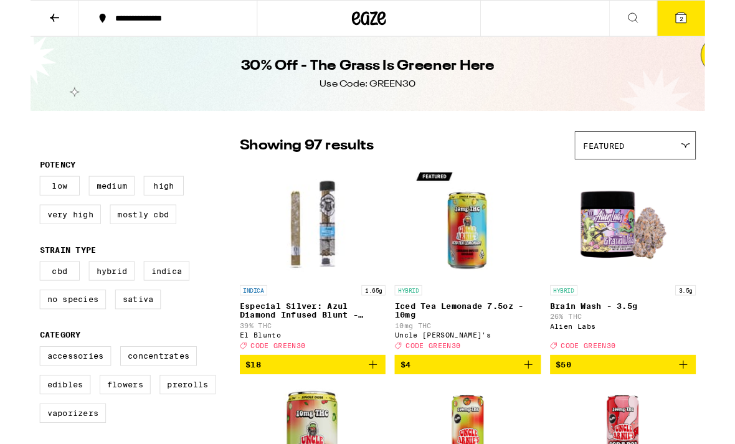
click at [719, 31] on button "2" at bounding box center [708, 20] width 52 height 39
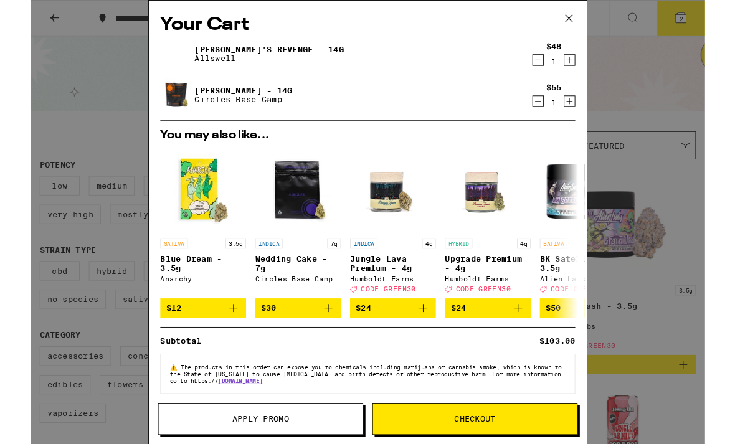
click at [589, 39] on button at bounding box center [586, 21] width 39 height 40
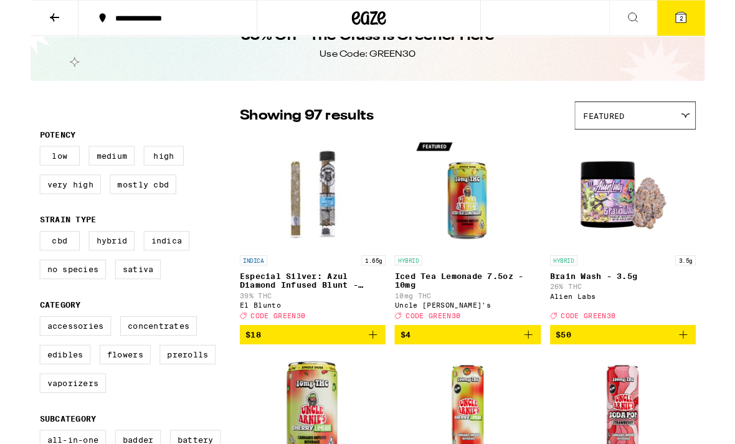
scroll to position [38, 0]
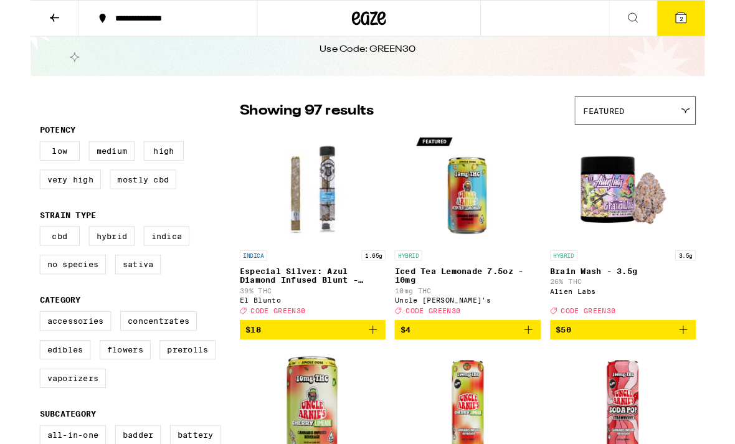
click at [704, 127] on div "Featured" at bounding box center [658, 120] width 131 height 29
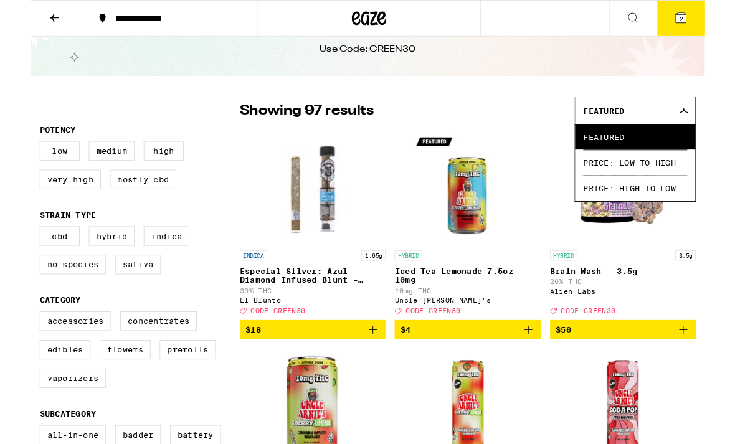
click at [683, 178] on span "Price: Low to High" at bounding box center [658, 177] width 113 height 28
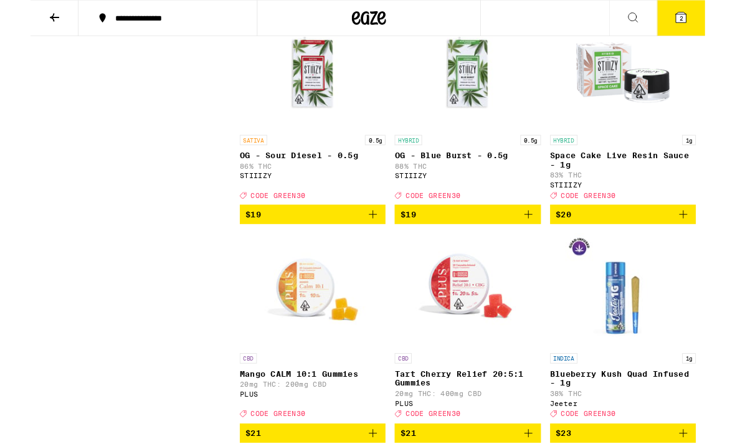
scroll to position [2048, 0]
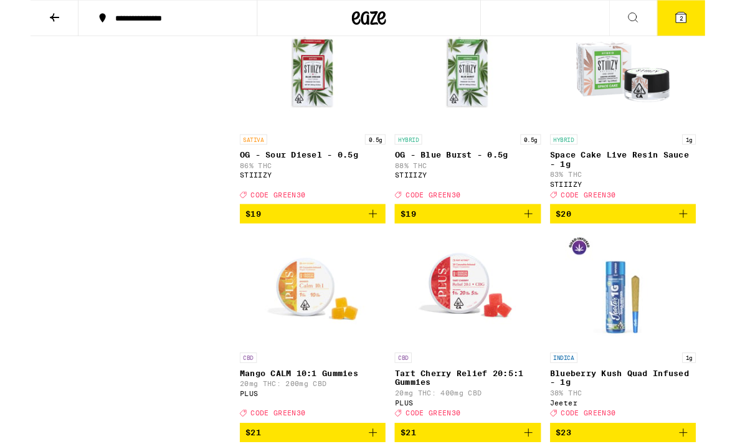
click at [298, 141] on img "Open page for OG - Sour Diesel - 0.5g from STIIIZY" at bounding box center [307, 78] width 125 height 125
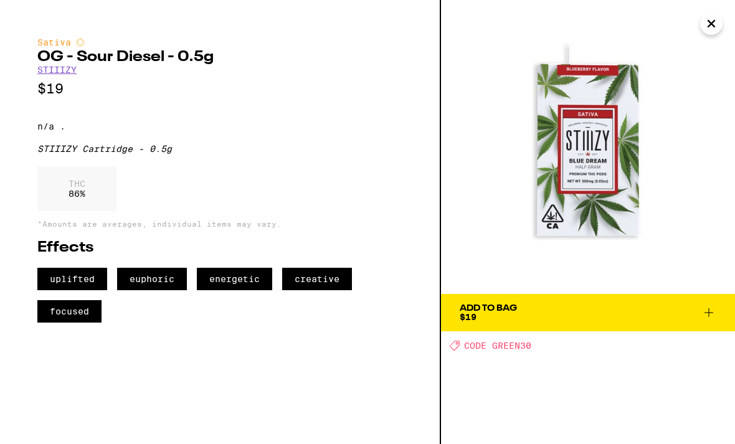
scroll to position [2710, 0]
click at [708, 21] on icon "Close" at bounding box center [711, 24] width 6 height 6
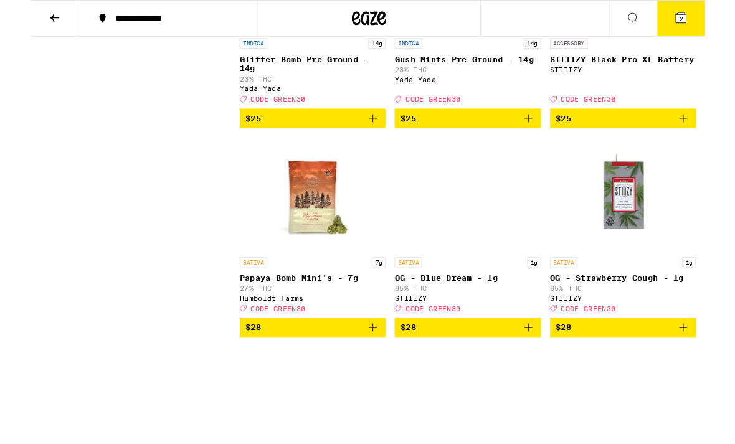
scroll to position [3322, 0]
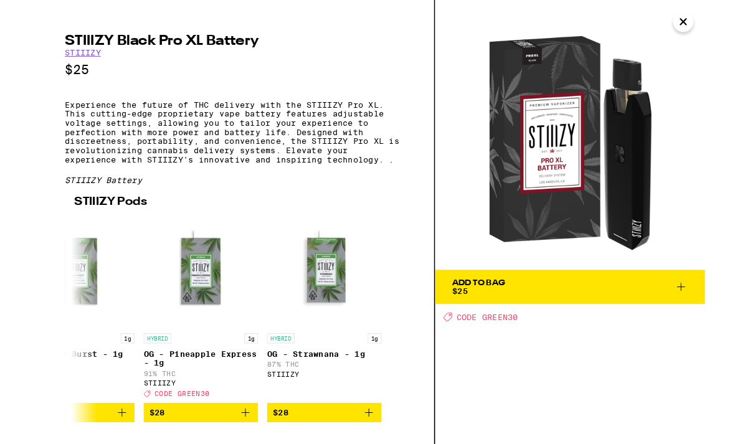
scroll to position [0, 1000]
click at [707, 22] on icon "Close" at bounding box center [711, 23] width 15 height 19
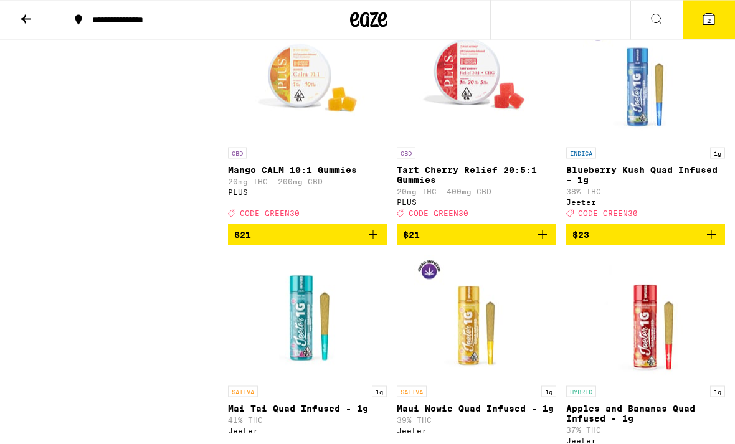
click at [707, 14] on icon at bounding box center [708, 19] width 11 height 11
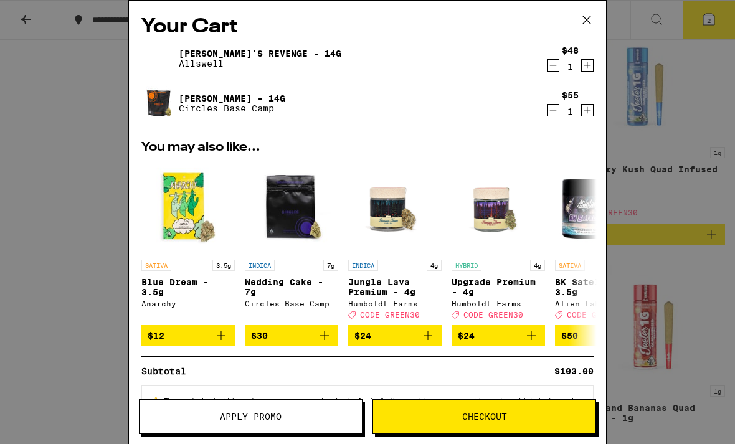
click at [159, 111] on img at bounding box center [158, 103] width 35 height 35
click at [202, 113] on p "Circles Base Camp" at bounding box center [232, 108] width 106 height 10
click at [196, 102] on link "[PERSON_NAME] - 14g" at bounding box center [232, 98] width 106 height 10
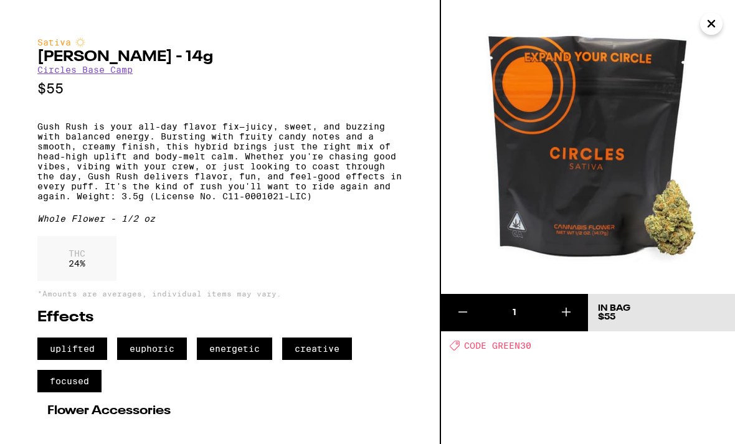
click at [705, 23] on icon "Close" at bounding box center [711, 23] width 15 height 19
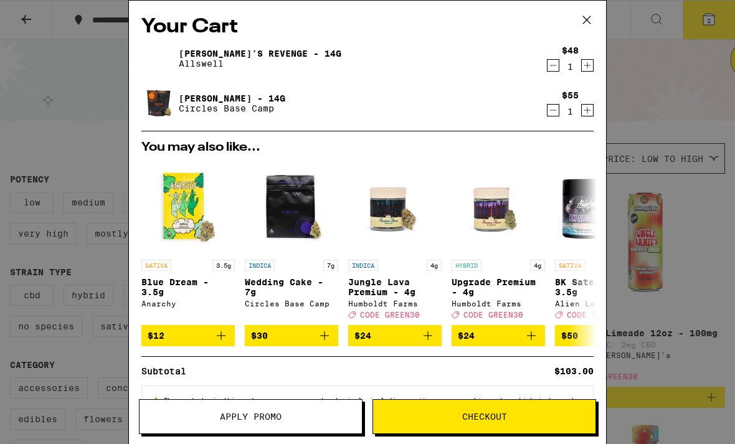
click at [172, 65] on img at bounding box center [158, 58] width 35 height 35
click at [181, 54] on link "[PERSON_NAME]'s Revenge - 14g" at bounding box center [260, 54] width 163 height 10
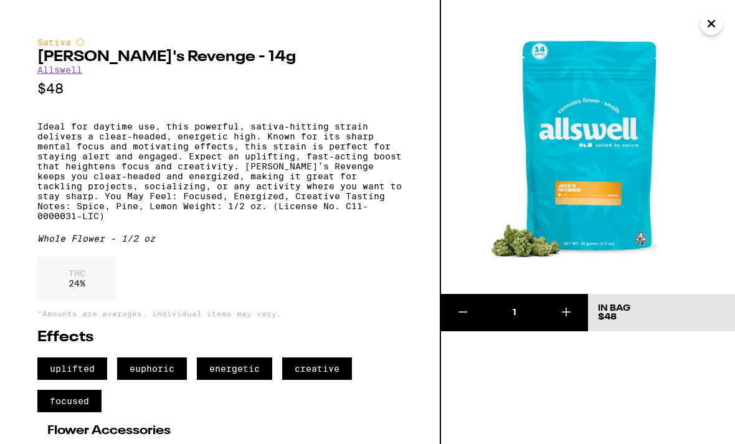
click at [707, 23] on icon "Close" at bounding box center [711, 23] width 15 height 19
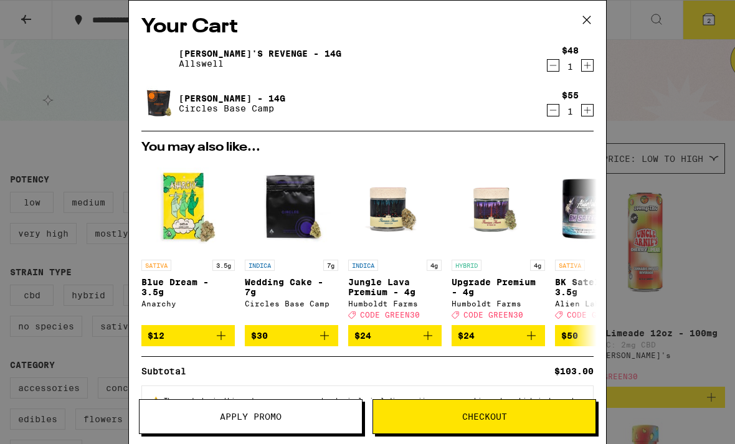
click at [580, 31] on button at bounding box center [586, 21] width 39 height 40
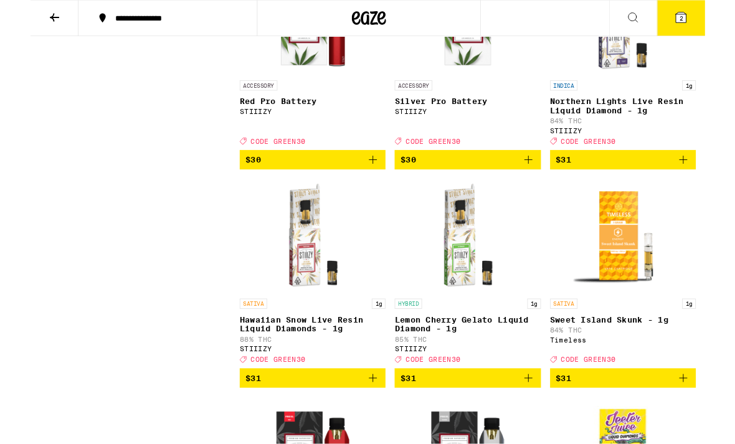
scroll to position [4442, 0]
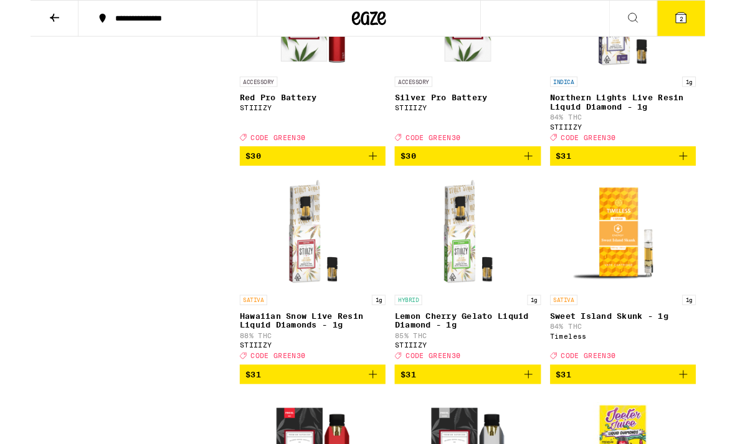
click at [667, 77] on img "Open page for Northern Lights Live Resin Liquid Diamond - 1g from STIIIZY" at bounding box center [645, 15] width 125 height 125
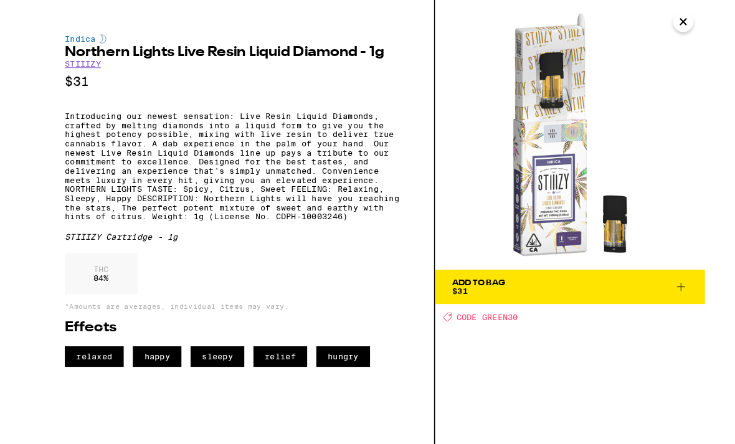
click at [710, 27] on icon "Close" at bounding box center [711, 23] width 15 height 19
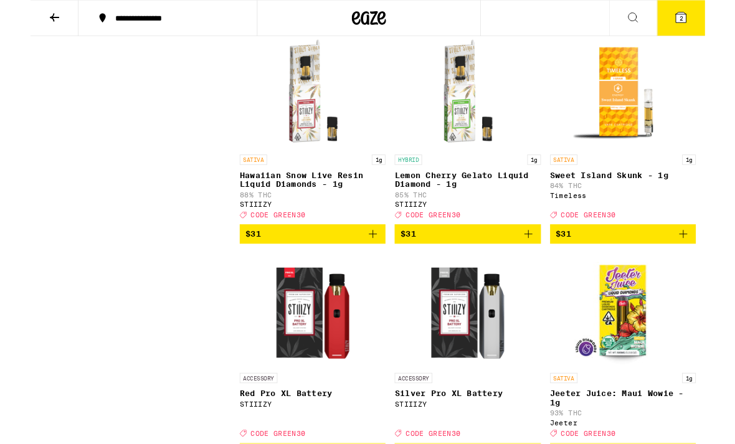
scroll to position [4597, 0]
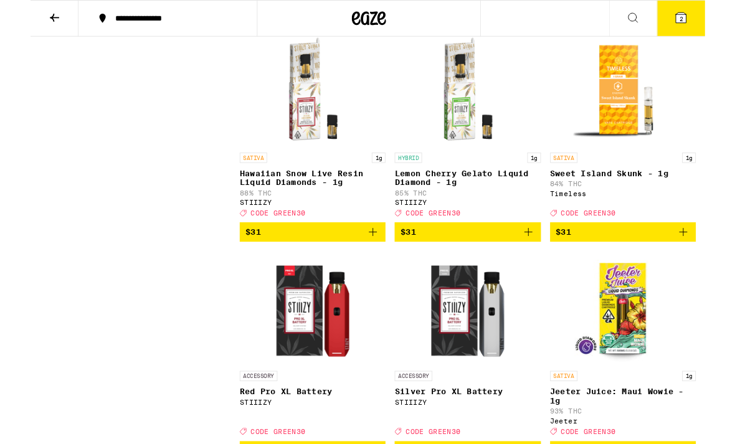
click at [260, 204] on p "Hawaiian Snow Live Resin Liquid Diamonds - 1g" at bounding box center [307, 194] width 159 height 20
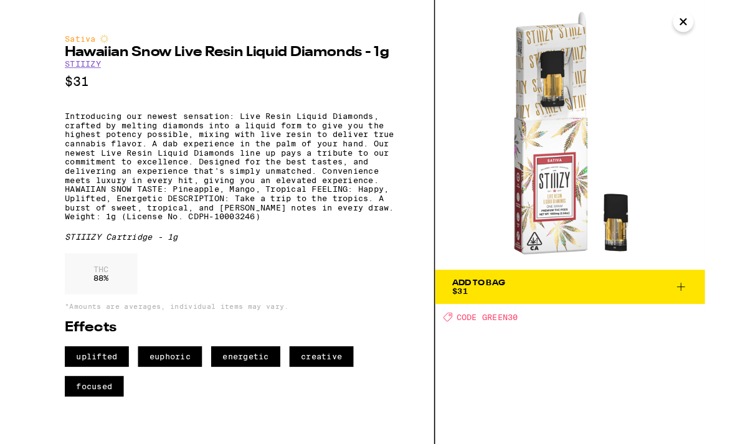
click at [707, 19] on icon "Close" at bounding box center [711, 23] width 15 height 19
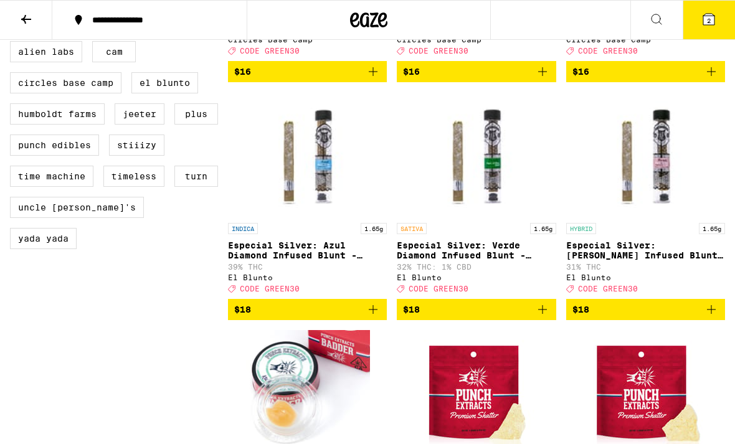
scroll to position [1019, 0]
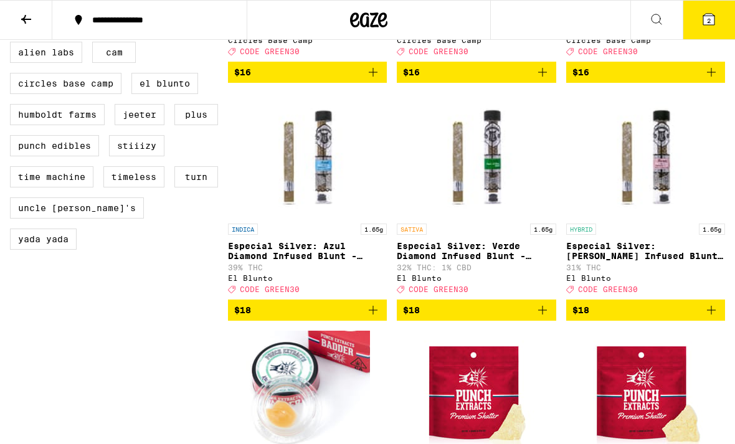
click at [372, 19] on icon at bounding box center [368, 19] width 19 height 15
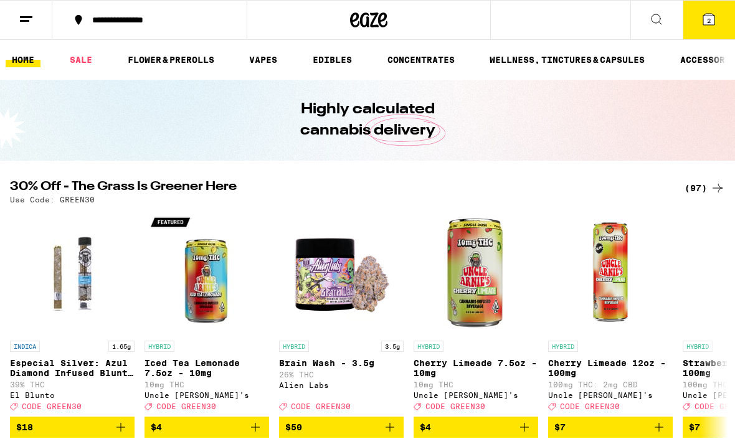
click at [264, 62] on link "VAPES" at bounding box center [263, 59] width 40 height 15
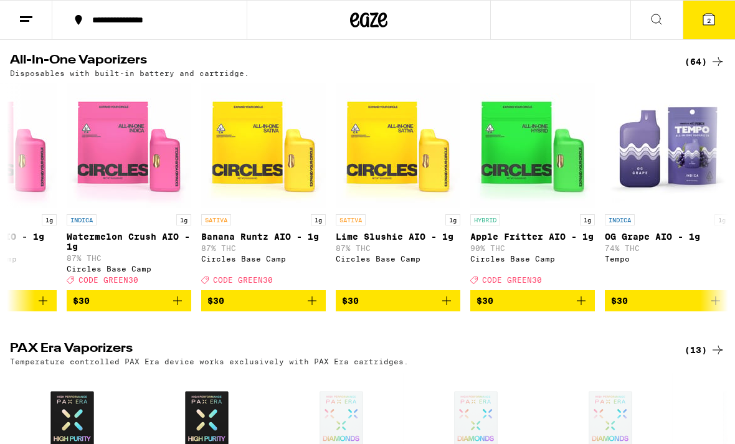
scroll to position [0, 3571]
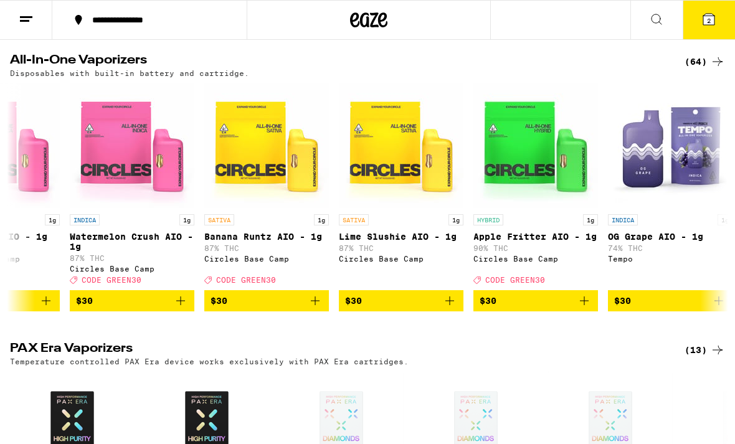
click at [307, 308] on span "$30" at bounding box center [266, 300] width 112 height 15
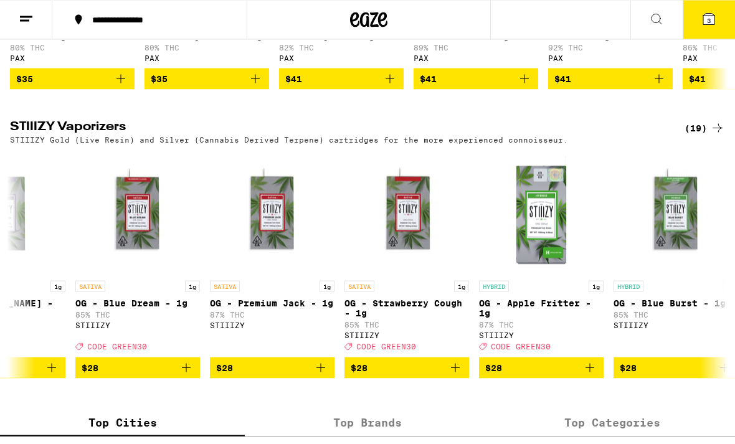
scroll to position [0, 741]
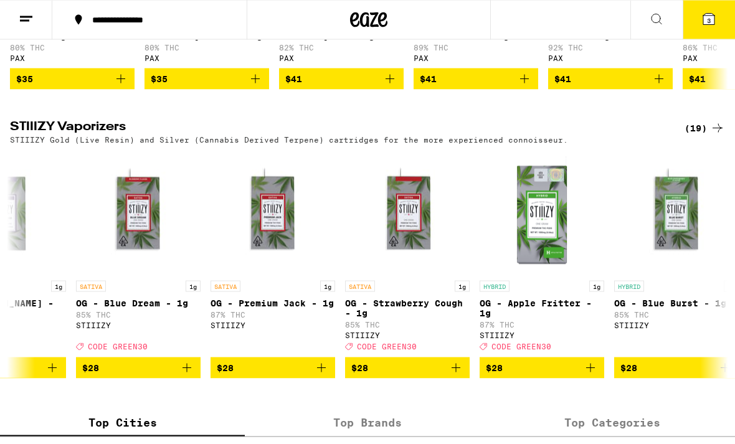
click at [179, 375] on span "$28" at bounding box center [138, 368] width 112 height 15
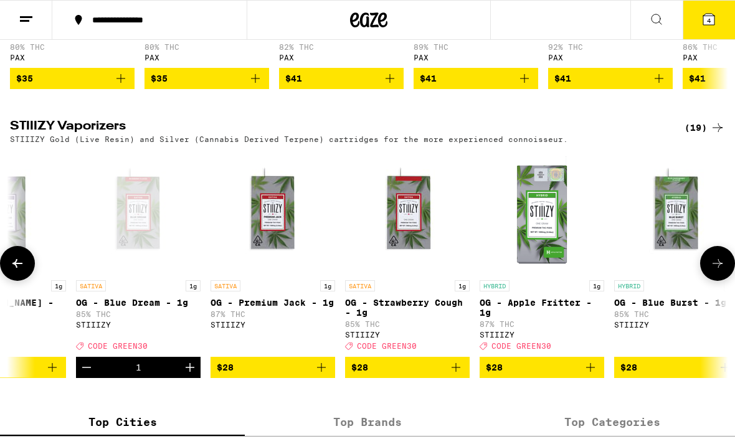
click at [139, 308] on p "OG - Blue Dream - 1g" at bounding box center [138, 303] width 125 height 10
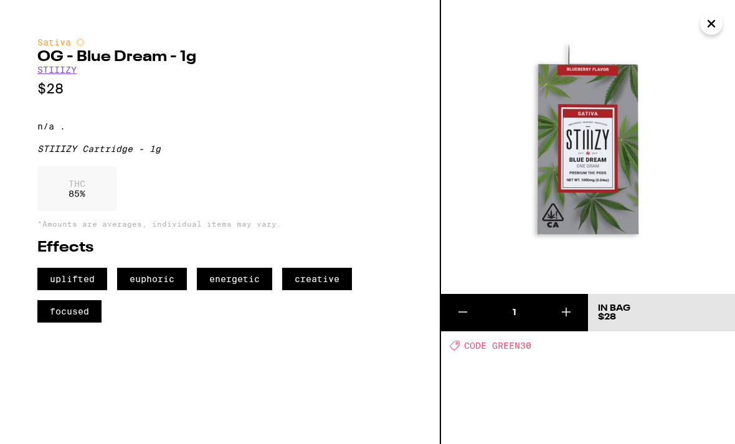
click at [712, 21] on icon "Close" at bounding box center [711, 23] width 15 height 19
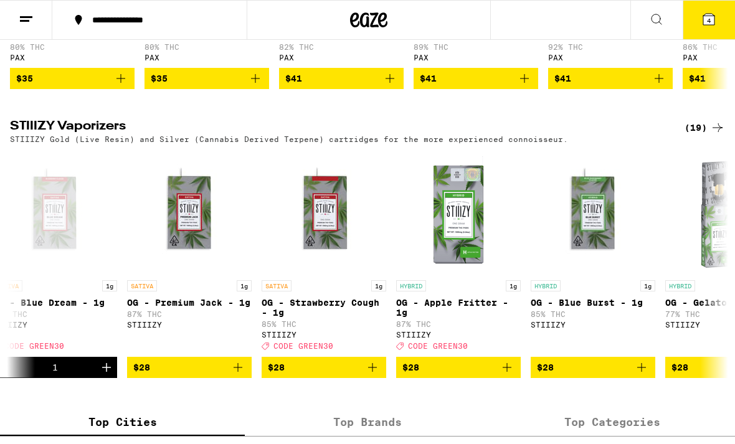
scroll to position [0, 829]
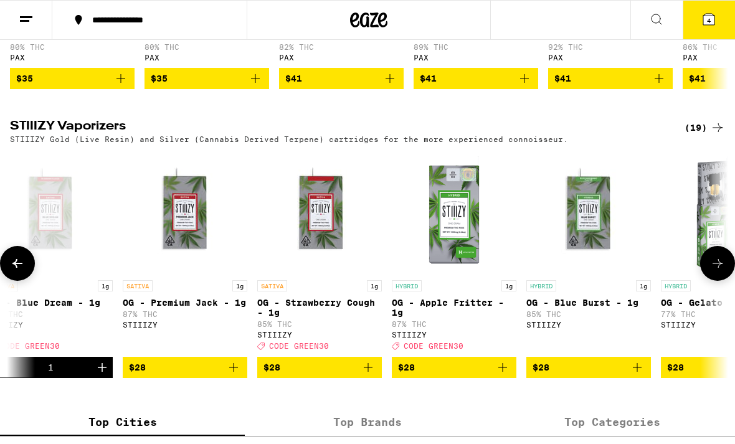
click at [168, 308] on p "OG - Premium Jack - 1g" at bounding box center [185, 303] width 125 height 10
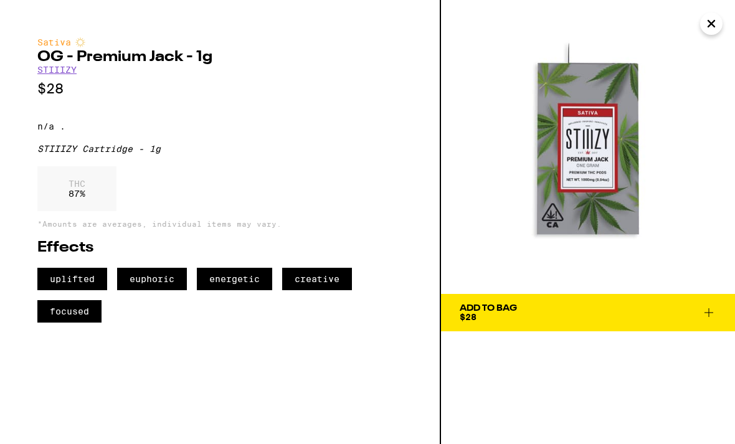
click at [712, 23] on icon "Close" at bounding box center [711, 24] width 6 height 6
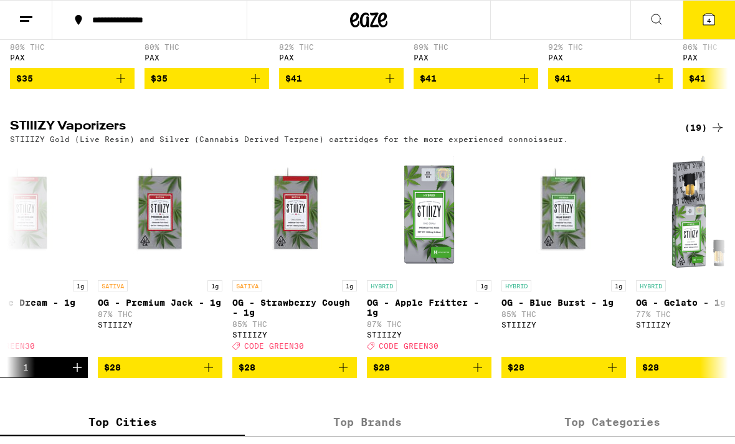
scroll to position [0, 855]
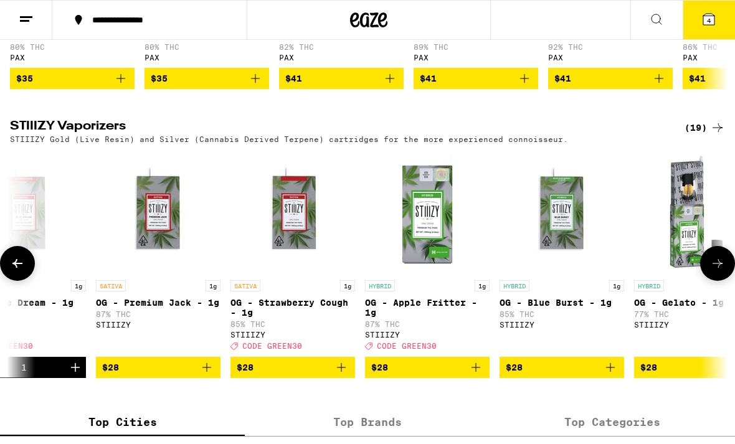
click at [236, 318] on p "OG - Strawberry Cough - 1g" at bounding box center [292, 308] width 125 height 20
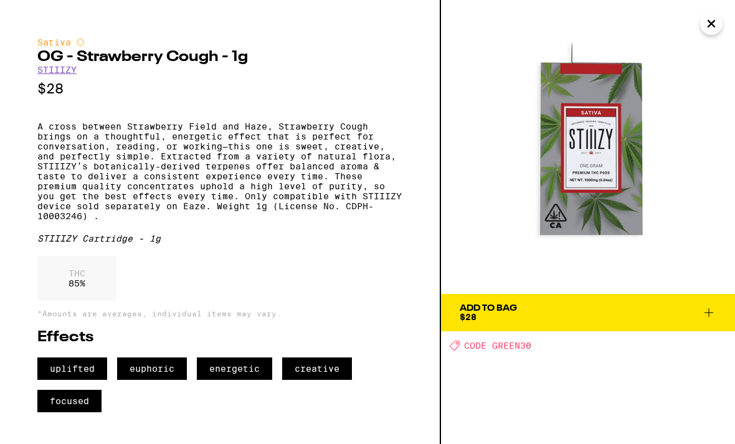
click at [714, 26] on icon "Close" at bounding box center [711, 23] width 15 height 19
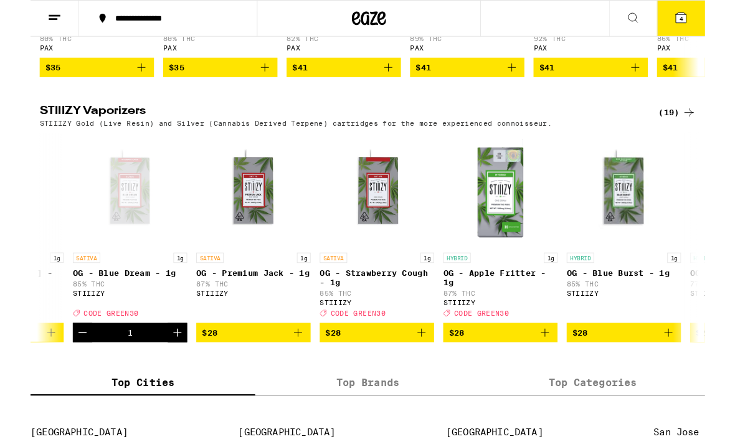
scroll to position [0, 764]
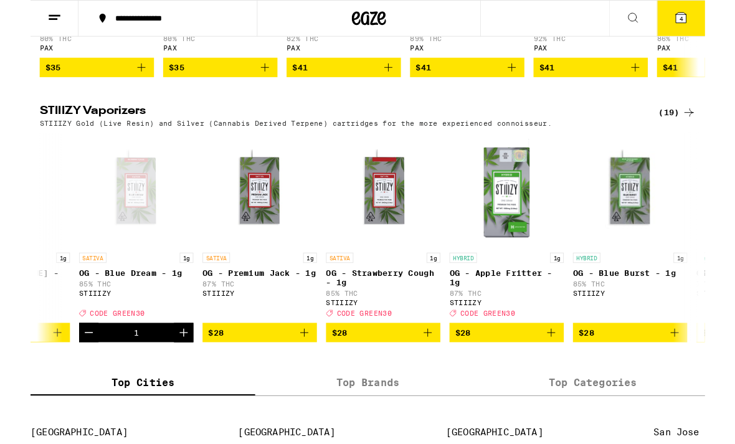
click at [73, 373] on button "Decrement" at bounding box center [63, 362] width 21 height 21
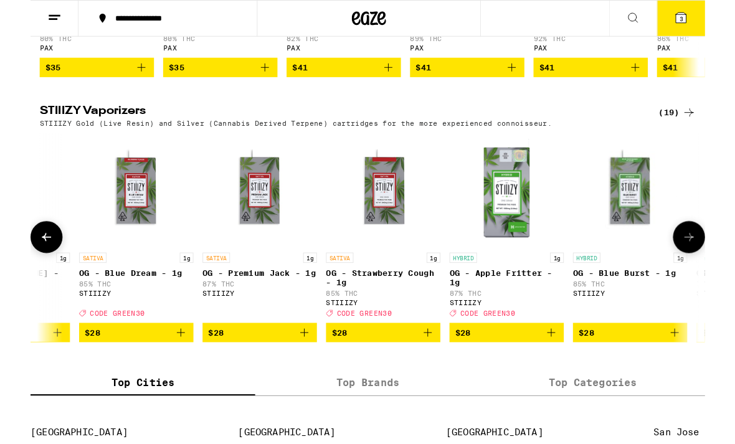
click at [431, 370] on icon "Add to bag" at bounding box center [432, 362] width 15 height 15
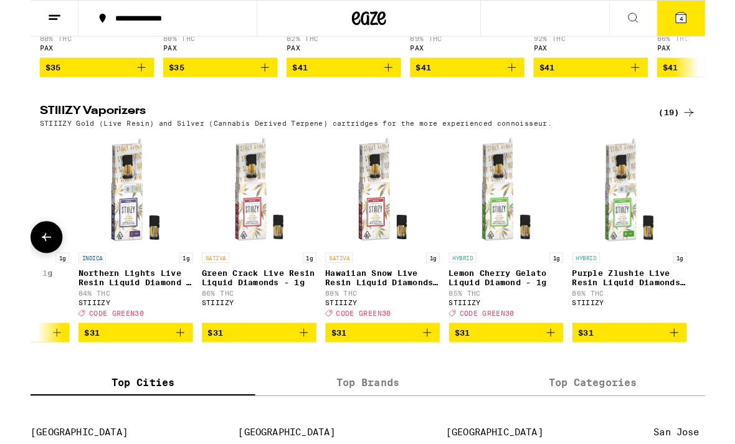
scroll to position [0, 1840]
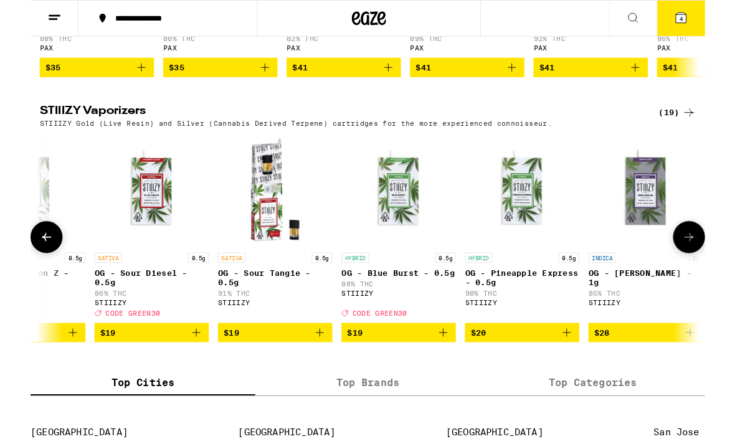
click at [702, 29] on button "4" at bounding box center [708, 20] width 52 height 39
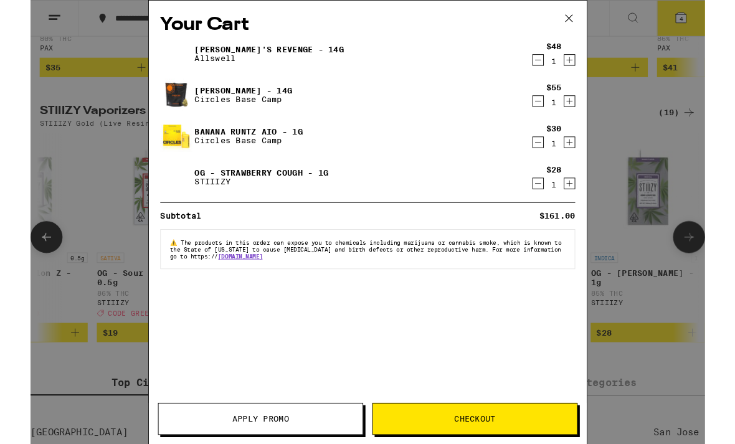
scroll to position [0, 72]
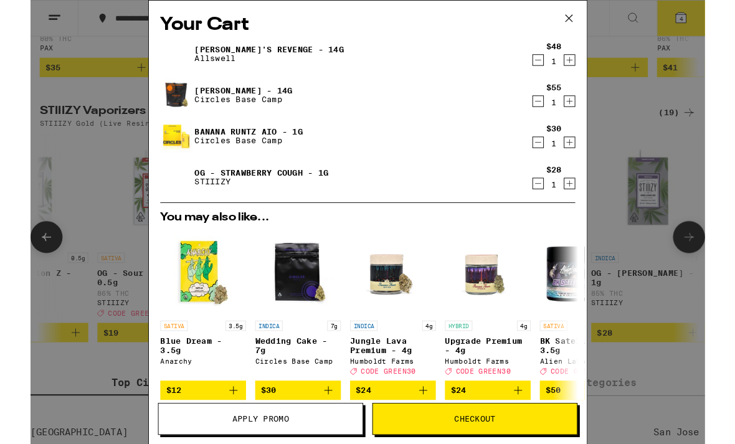
click at [176, 155] on img at bounding box center [158, 148] width 35 height 35
click at [209, 164] on div "Banana Runtz AIO - 1g Circles Base Camp" at bounding box center [343, 148] width 404 height 35
click at [183, 148] on link "Banana Runtz AIO - 1g" at bounding box center [238, 143] width 118 height 10
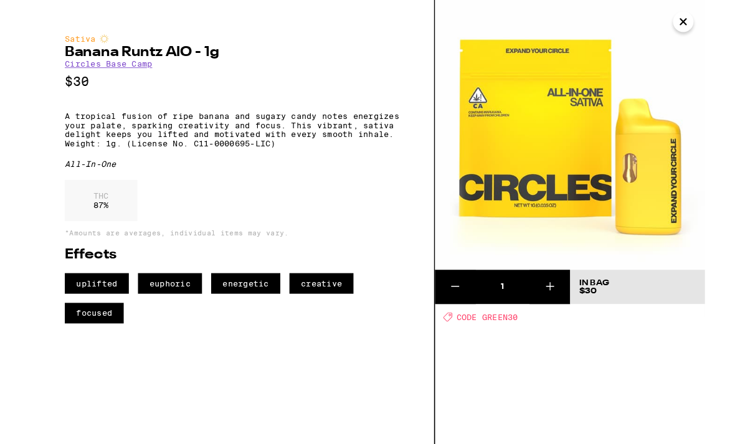
click at [711, 31] on icon "Close" at bounding box center [711, 23] width 15 height 19
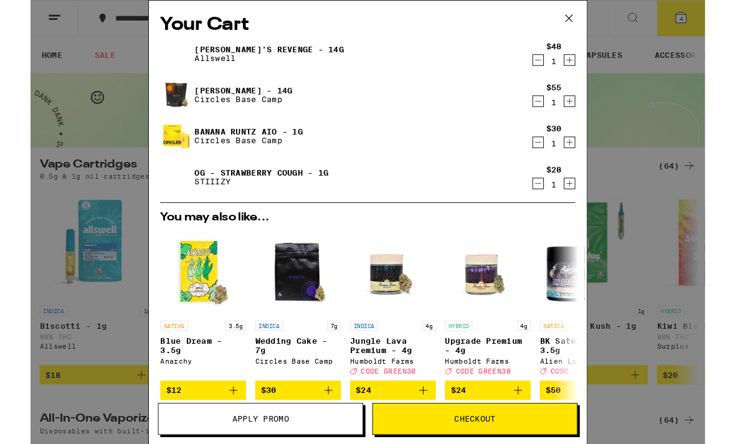
click at [172, 198] on img at bounding box center [158, 193] width 35 height 35
click at [174, 206] on img at bounding box center [158, 193] width 35 height 35
click at [184, 200] on p "STIIIZY" at bounding box center [252, 198] width 146 height 10
click at [183, 200] on p "STIIIZY" at bounding box center [252, 198] width 146 height 10
click at [212, 189] on link "OG - Strawberry Cough - 1g" at bounding box center [252, 188] width 146 height 10
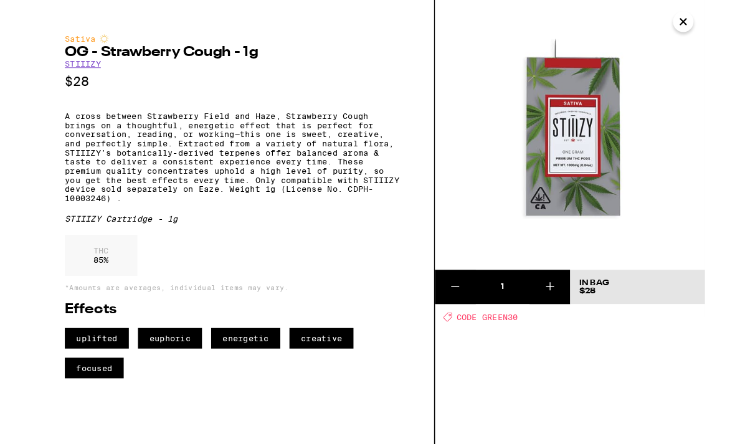
click at [712, 18] on icon "Close" at bounding box center [711, 23] width 15 height 19
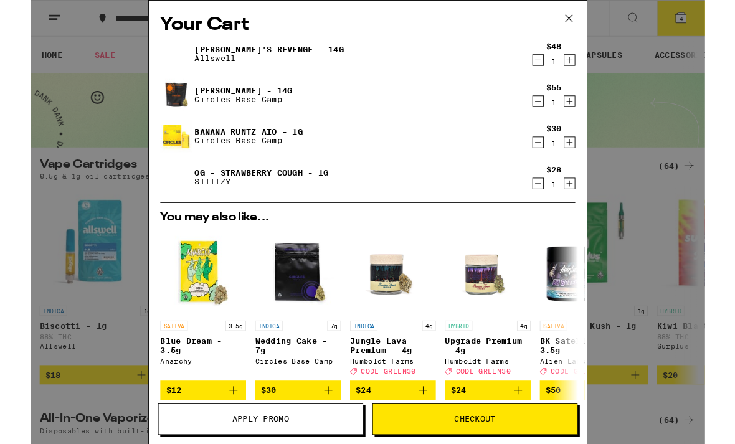
click at [553, 202] on icon "Decrement" at bounding box center [552, 199] width 11 height 15
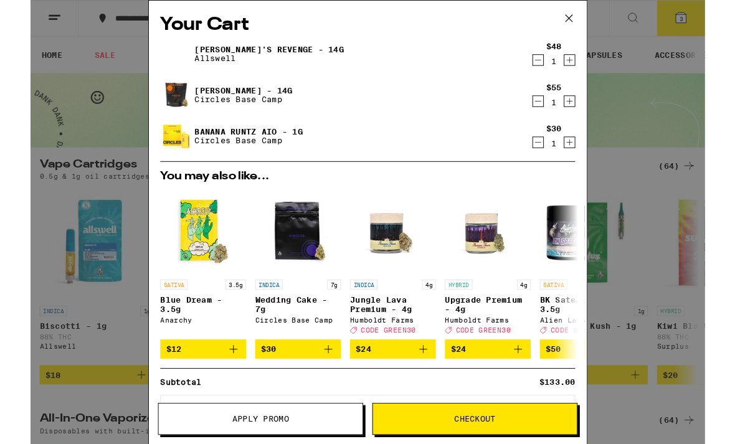
click at [550, 162] on icon "Decrement" at bounding box center [552, 155] width 11 height 15
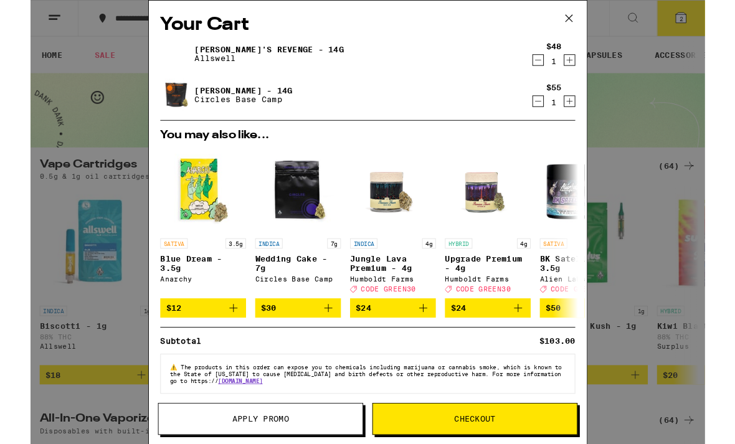
click at [596, 29] on button at bounding box center [586, 21] width 39 height 40
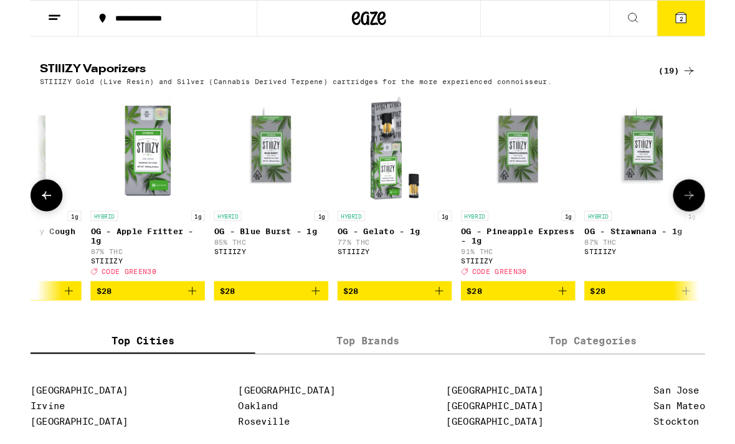
scroll to position [0, 1149]
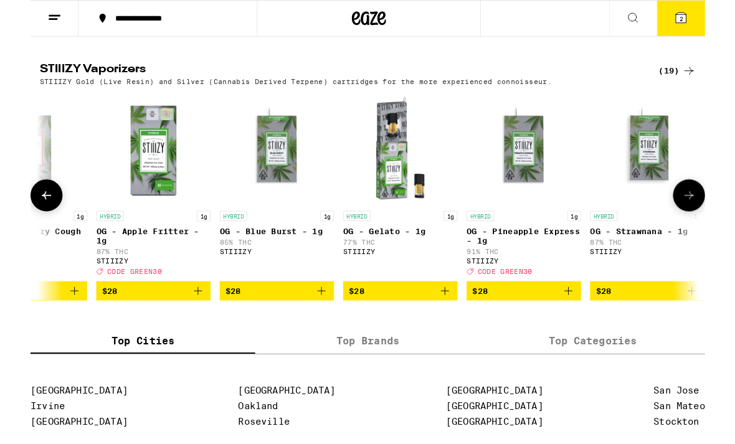
click at [118, 224] on img "Open page for OG - Apple Fritter - 1g from STIIIZY" at bounding box center [134, 161] width 125 height 125
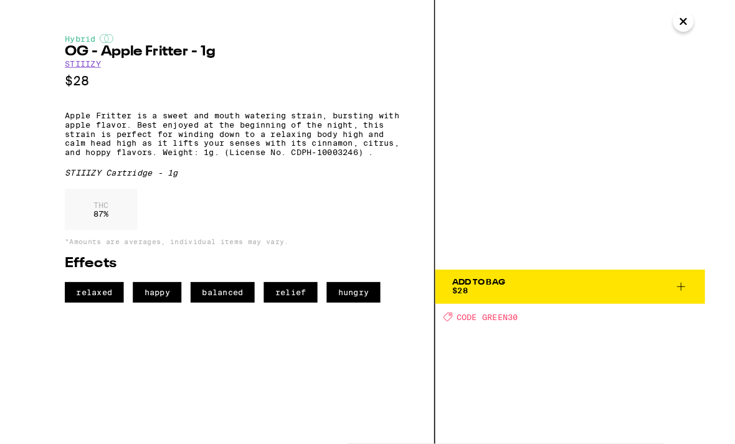
scroll to position [1004, 0]
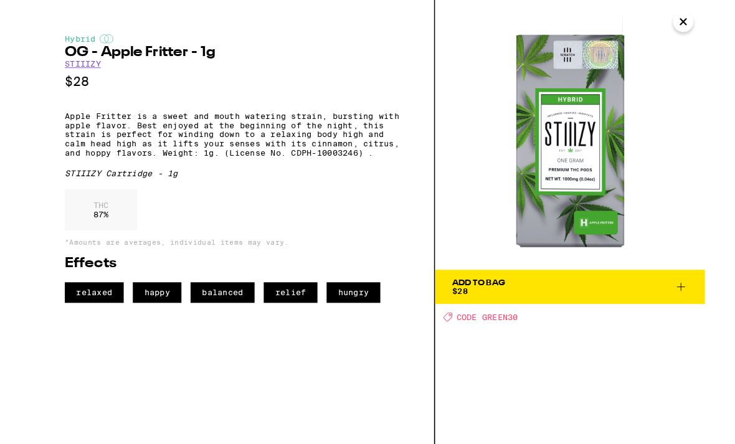
click at [708, 21] on icon "Close" at bounding box center [711, 24] width 6 height 6
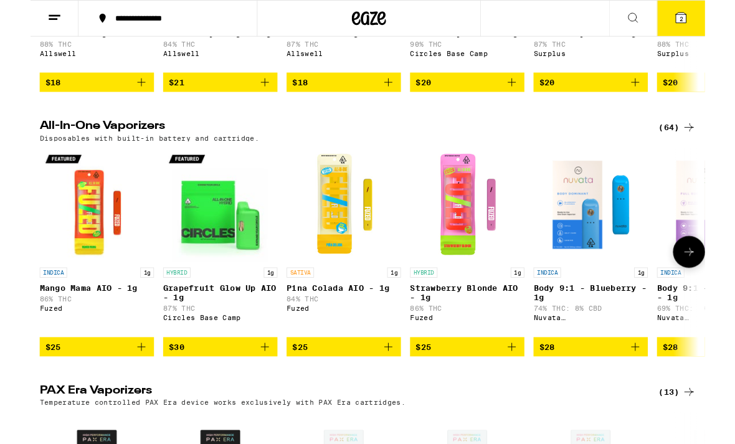
click at [528, 385] on icon "Add to bag" at bounding box center [524, 377] width 15 height 15
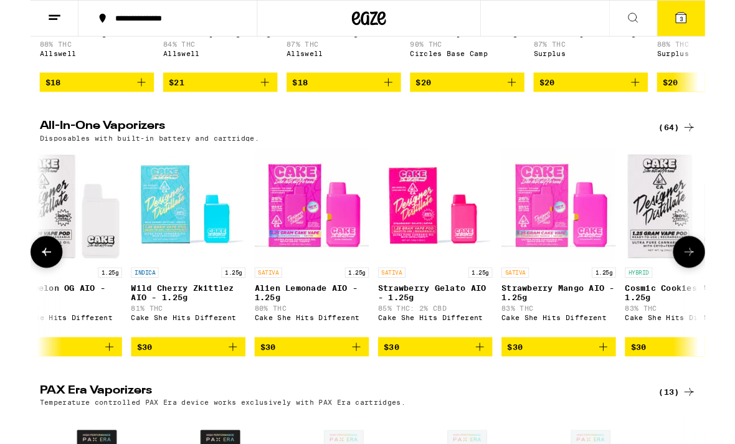
scroll to position [0, 2322]
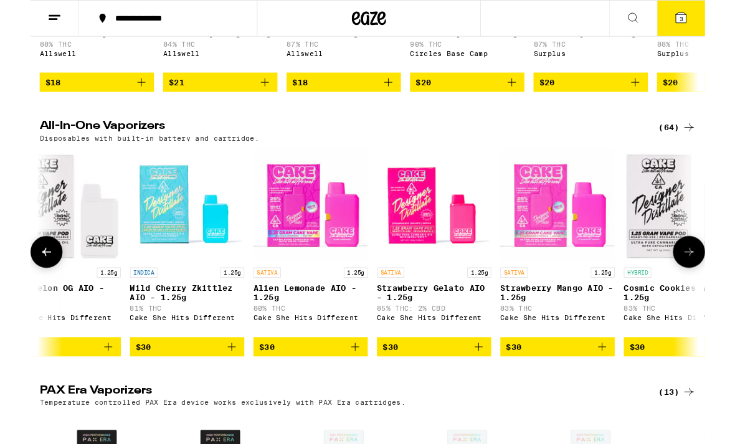
click at [14, 279] on icon at bounding box center [17, 274] width 10 height 9
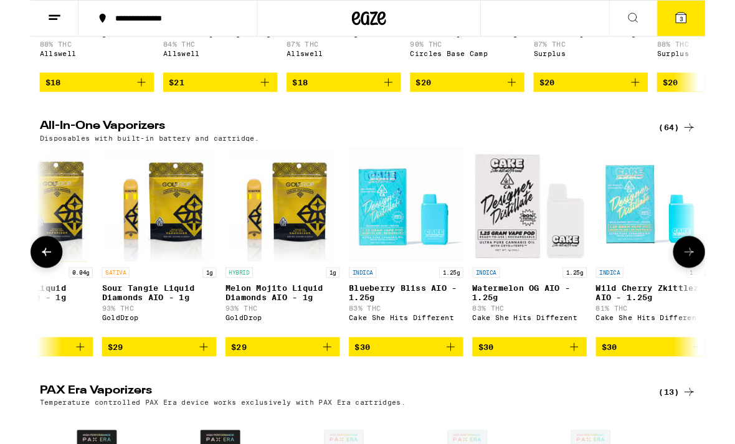
scroll to position [0, 1743]
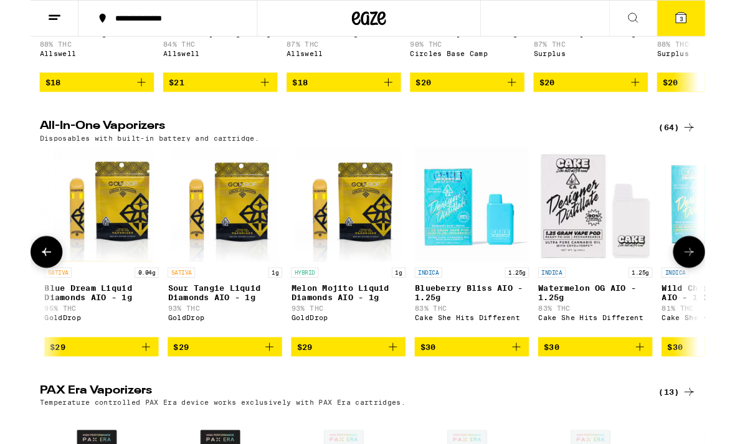
click at [12, 292] on button at bounding box center [17, 274] width 35 height 35
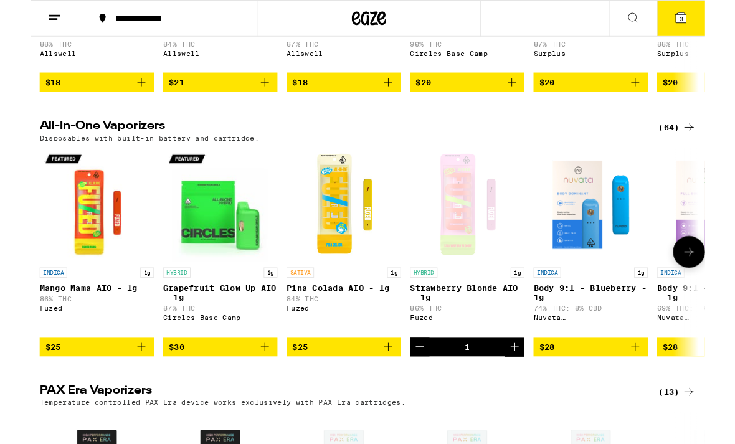
scroll to position [0, 0]
click at [710, 28] on button "3" at bounding box center [708, 20] width 52 height 39
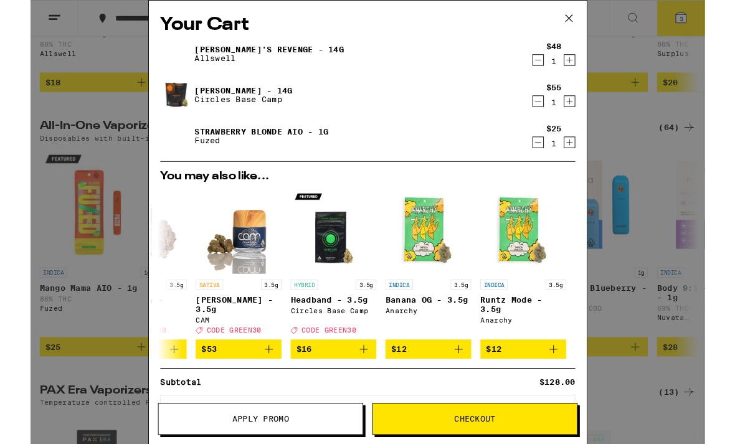
scroll to position [0, 582]
click at [75, 281] on div "Your Cart [PERSON_NAME]'s Revenge - 14g Allswell $48 1 [PERSON_NAME] - 14g Circ…" at bounding box center [367, 242] width 735 height 484
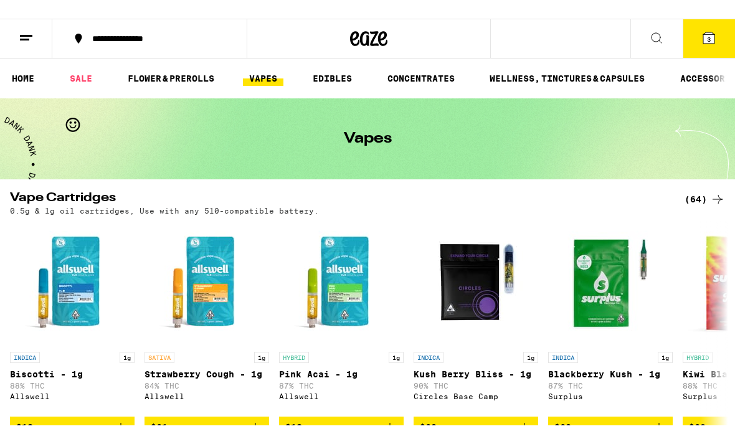
click at [75, 55] on link "SALE" at bounding box center [81, 59] width 35 height 15
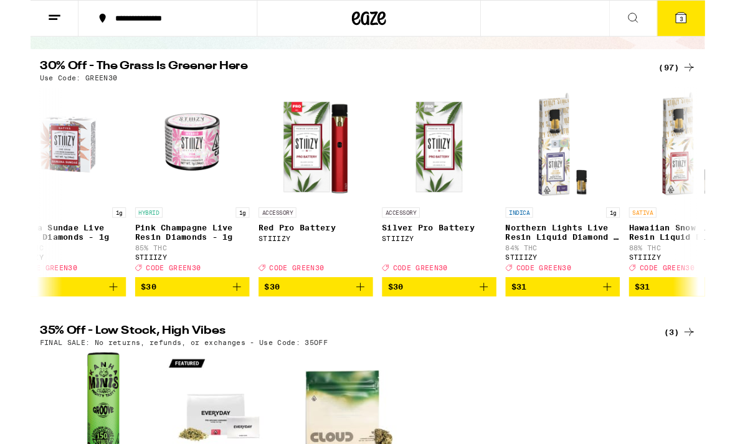
scroll to position [0, 7026]
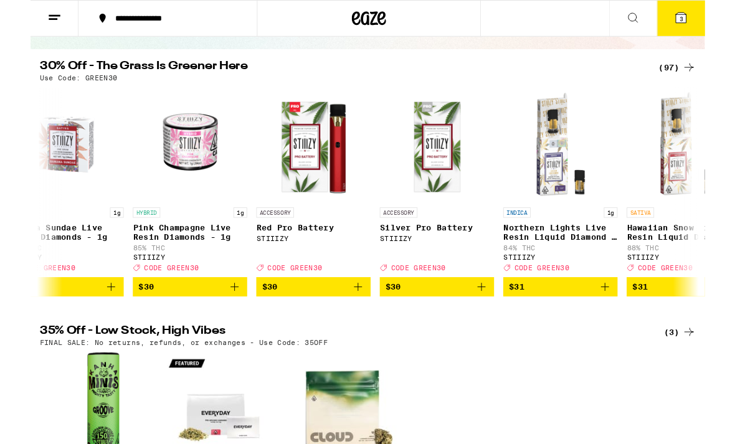
click at [303, 190] on img "Open page for Red Pro Battery from STIIIZY" at bounding box center [308, 157] width 125 height 125
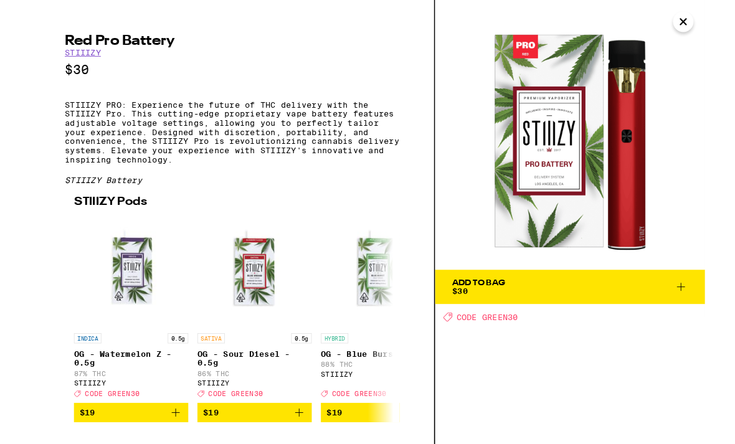
click at [695, 26] on img at bounding box center [588, 147] width 294 height 294
click at [705, 17] on icon "Close" at bounding box center [711, 23] width 15 height 19
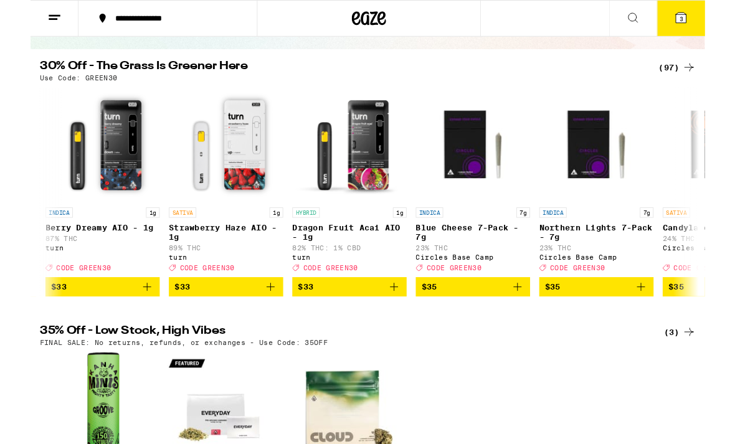
scroll to position [0, 9140]
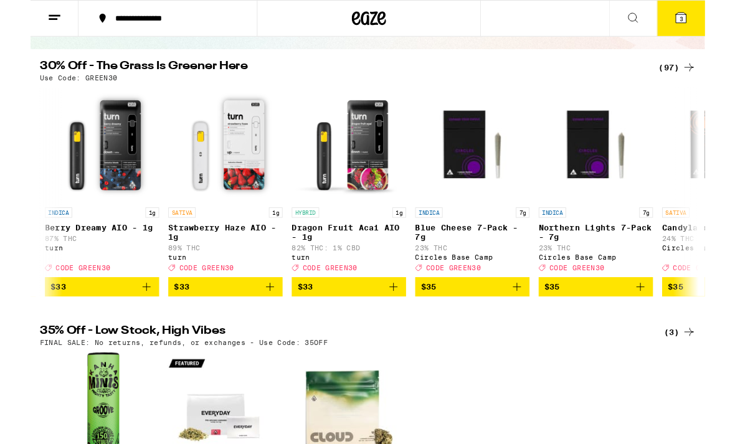
click at [710, 24] on span "3" at bounding box center [709, 20] width 4 height 7
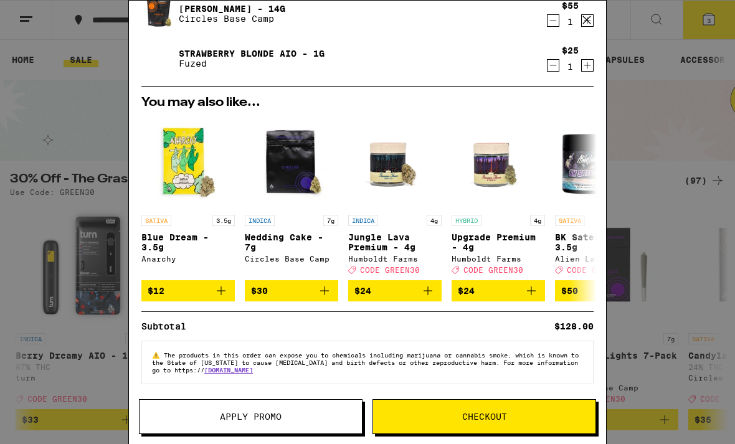
scroll to position [102, 0]
click at [222, 400] on button "Apply Promo" at bounding box center [251, 416] width 224 height 35
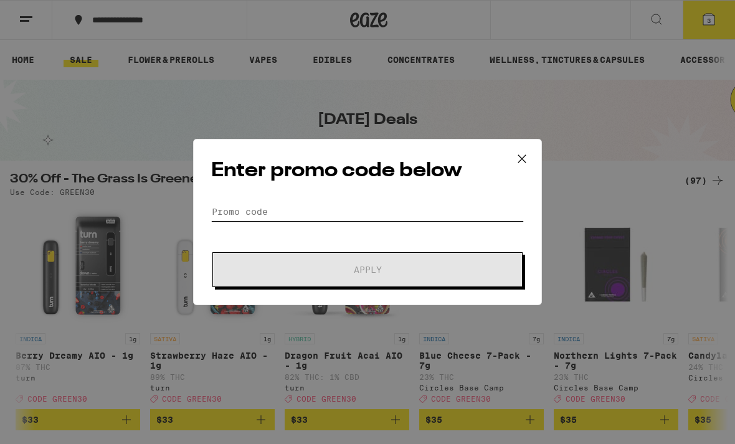
click at [230, 221] on input "Promo Code" at bounding box center [367, 211] width 313 height 19
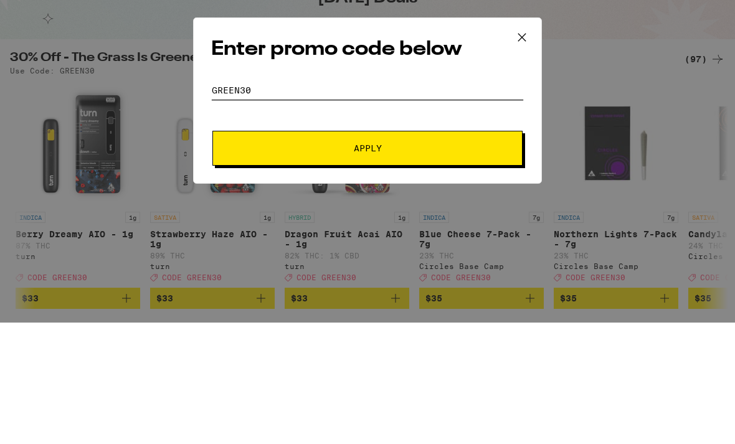
type input "Green30"
click at [412, 252] on button "Apply" at bounding box center [367, 269] width 310 height 35
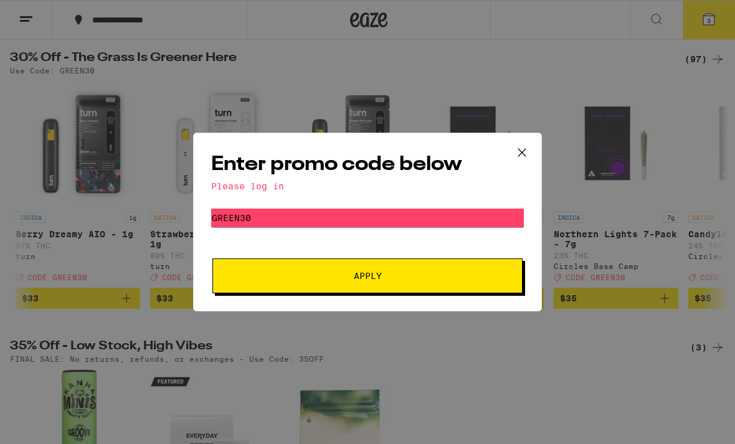
click at [239, 282] on button "Apply" at bounding box center [367, 275] width 310 height 35
click at [233, 279] on button "Apply" at bounding box center [367, 275] width 310 height 35
click at [518, 151] on icon at bounding box center [521, 152] width 19 height 19
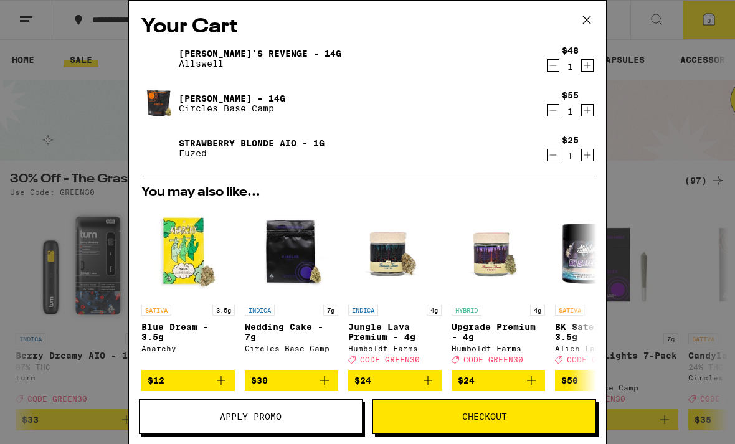
click at [588, 34] on button at bounding box center [586, 21] width 39 height 40
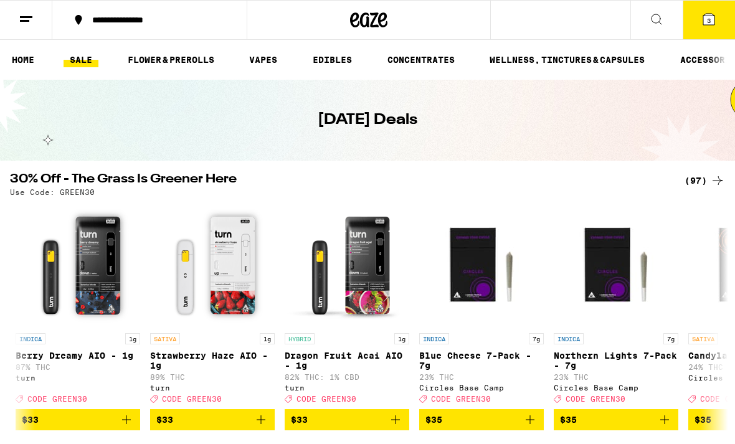
click at [707, 26] on icon at bounding box center [708, 19] width 15 height 15
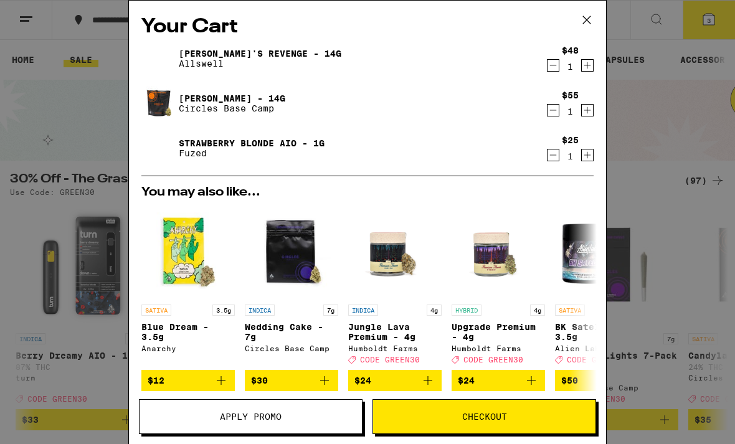
click at [70, 295] on div "Your Cart [PERSON_NAME]'s Revenge - 14g Allswell $48 1 [PERSON_NAME] - 14g Circ…" at bounding box center [367, 222] width 735 height 444
